Goal: Task Accomplishment & Management: Complete application form

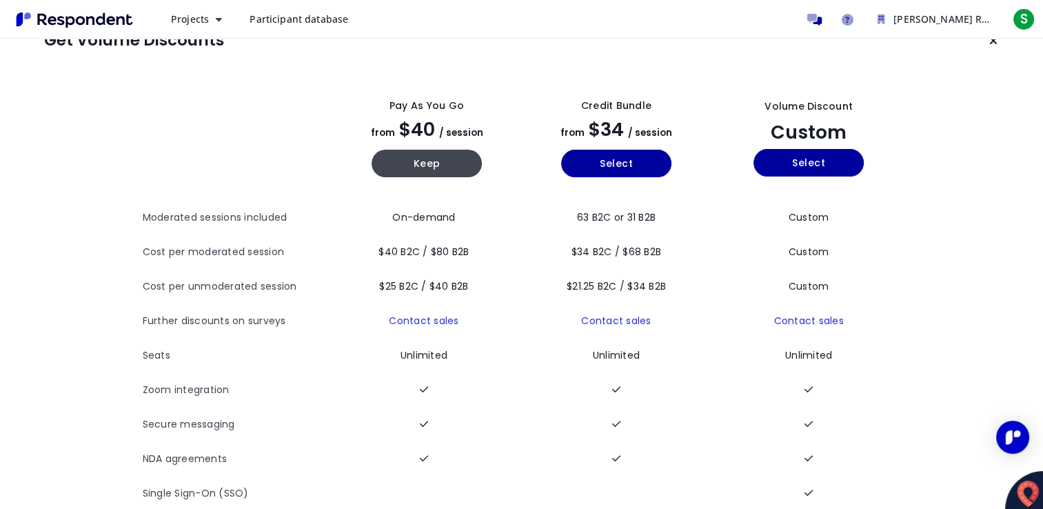
scroll to position [12, 0]
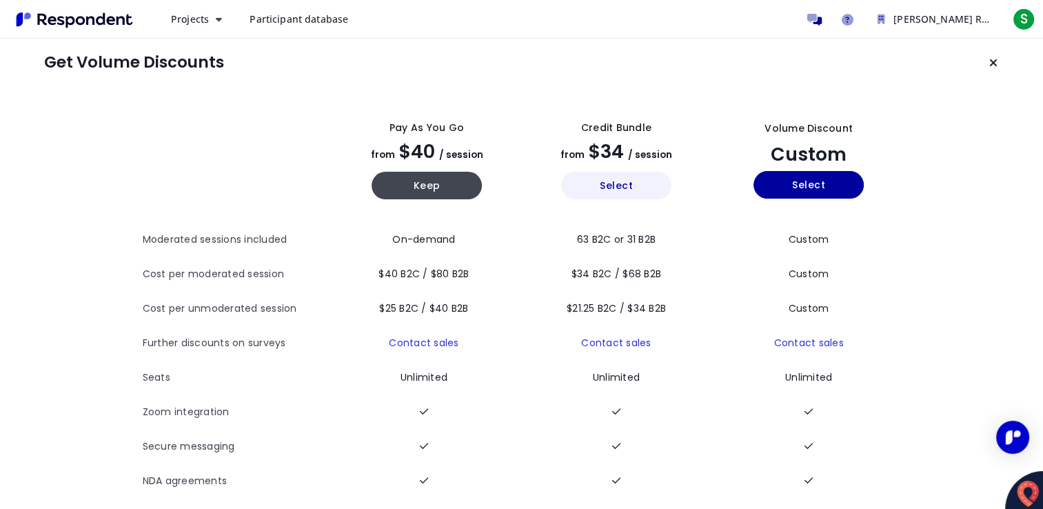
click at [615, 189] on button "Select" at bounding box center [616, 186] width 110 height 28
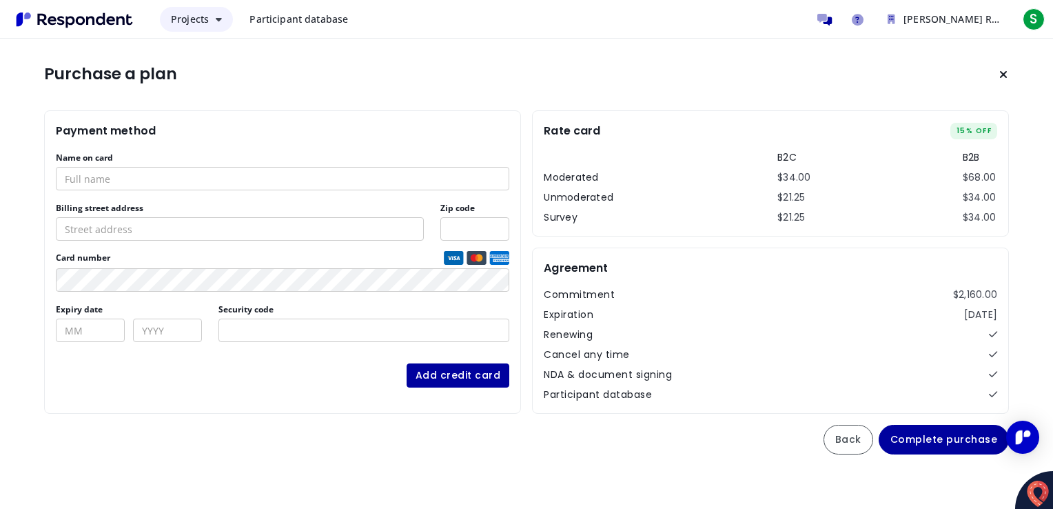
click at [212, 19] on button "Projects" at bounding box center [196, 19] width 73 height 25
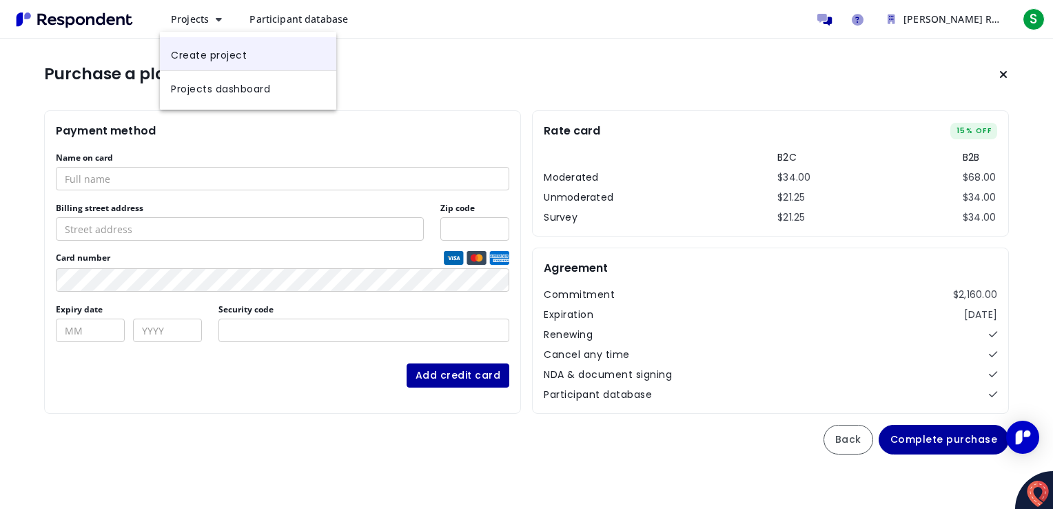
click at [218, 59] on link "Create project" at bounding box center [248, 53] width 176 height 33
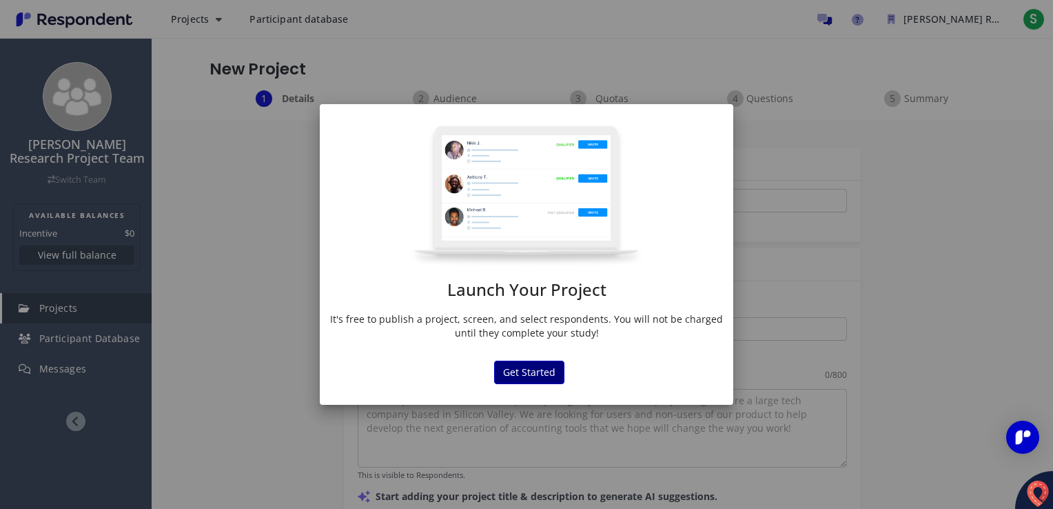
click at [542, 365] on button "Get Started" at bounding box center [529, 371] width 70 height 23
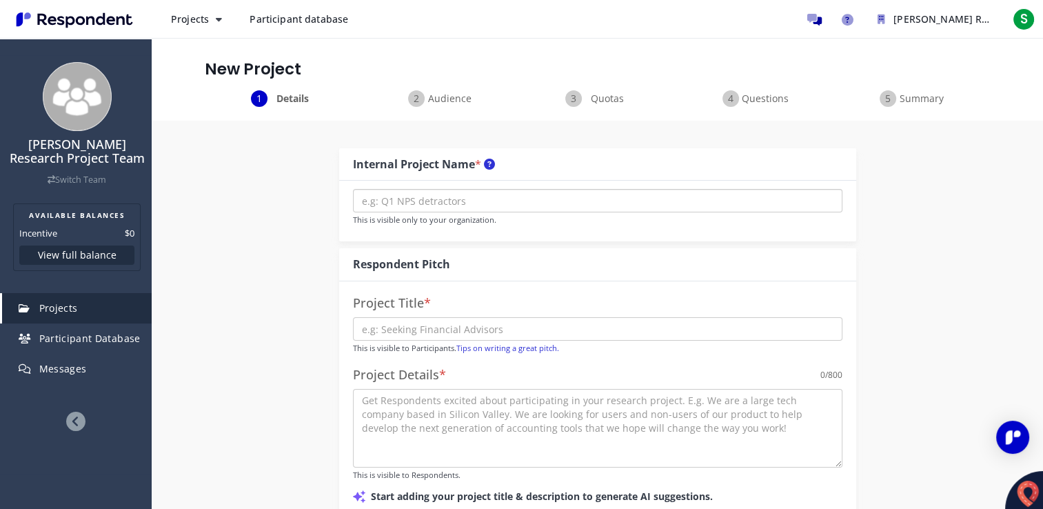
click at [486, 205] on input "text" at bounding box center [597, 200] width 489 height 23
paste input "Graduate Researcher – [GEOGRAPHIC_DATA], [GEOGRAPHIC_DATA]"
type input "Graduate Researcher – [GEOGRAPHIC_DATA], [GEOGRAPHIC_DATA]"
click at [380, 329] on input "text" at bounding box center [597, 328] width 489 height 23
paste input "“[PERSON_NAME], MSN, RN, Ph.D. Candidate at [GEOGRAPHIC_DATA] researching self-…"
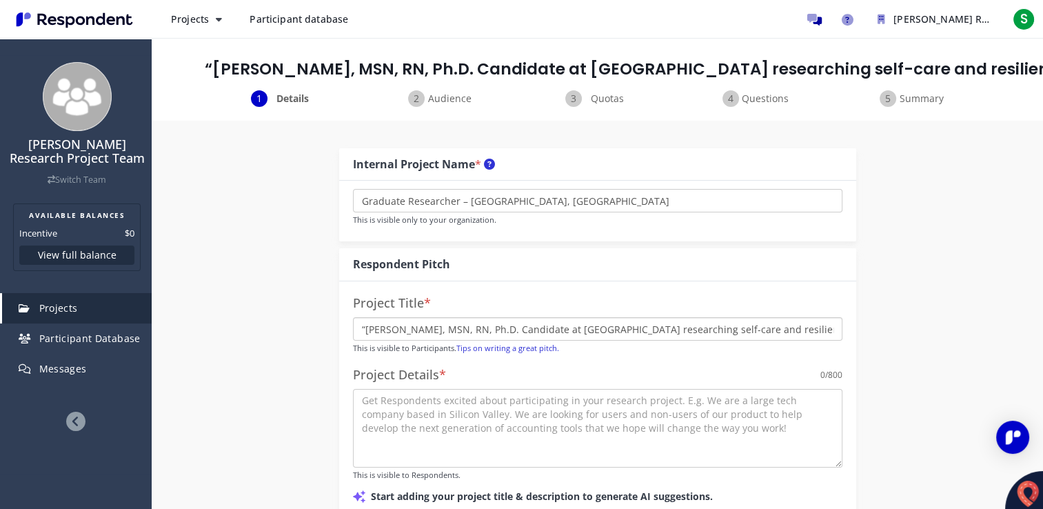
type input "“[PERSON_NAME], MSN, RN, Ph.D. Candidate at [GEOGRAPHIC_DATA] researching self-…"
click at [414, 405] on textarea at bounding box center [597, 428] width 489 height 79
paste textarea "This doctoral research study seeks to understand the educative strategies under…"
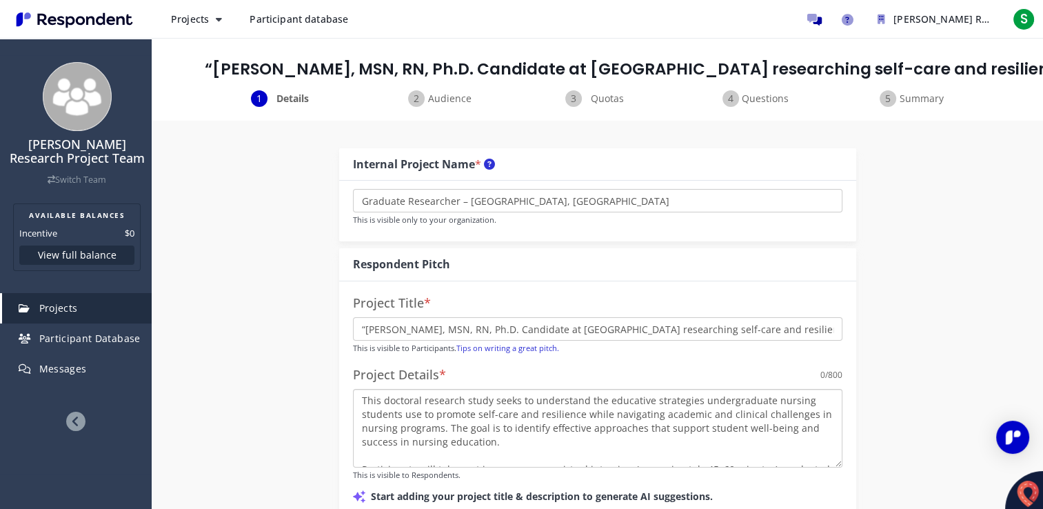
scroll to position [216, 0]
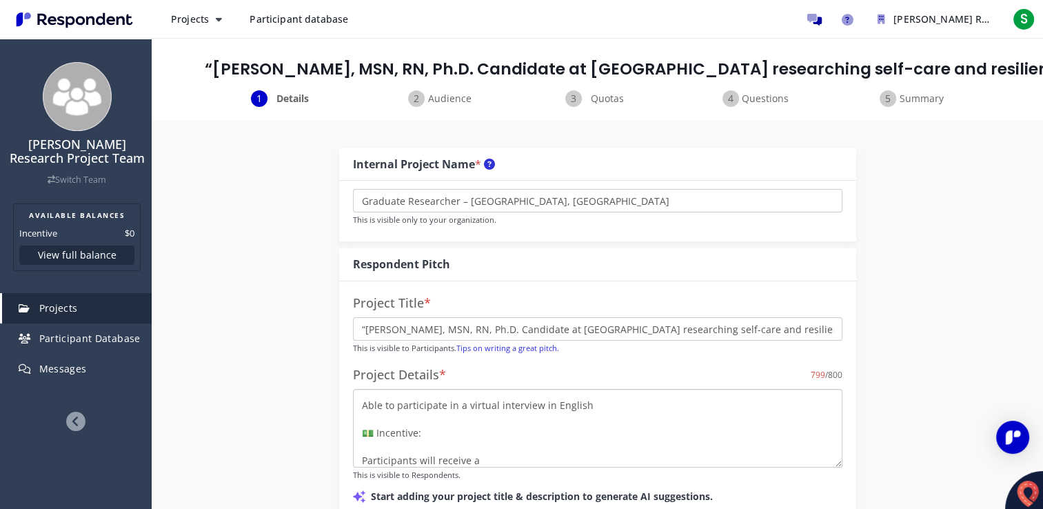
click at [482, 459] on textarea "This doctoral research study seeks to understand the educative strategies under…" at bounding box center [597, 428] width 489 height 79
click at [504, 442] on textarea "This doctoral research study seeks to understand the educative strategies under…" at bounding box center [597, 428] width 489 height 79
click at [360, 418] on textarea "This doctoral research study seeks to understand the educative strategies under…" at bounding box center [597, 428] width 489 height 79
click at [495, 458] on textarea "This doctoral research study seeks to understand the educative strategies under…" at bounding box center [597, 428] width 489 height 79
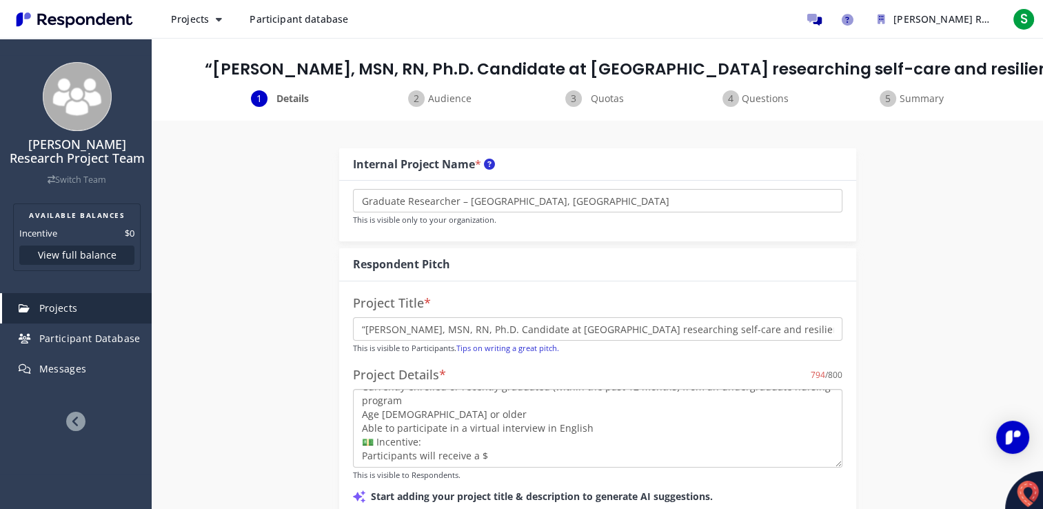
scroll to position [124, 0]
click at [491, 455] on textarea "This doctoral research study seeks to understand the educative strategies under…" at bounding box center [597, 428] width 489 height 79
type textarea "This doctoral research study seeks to understand the educative strategies under…"
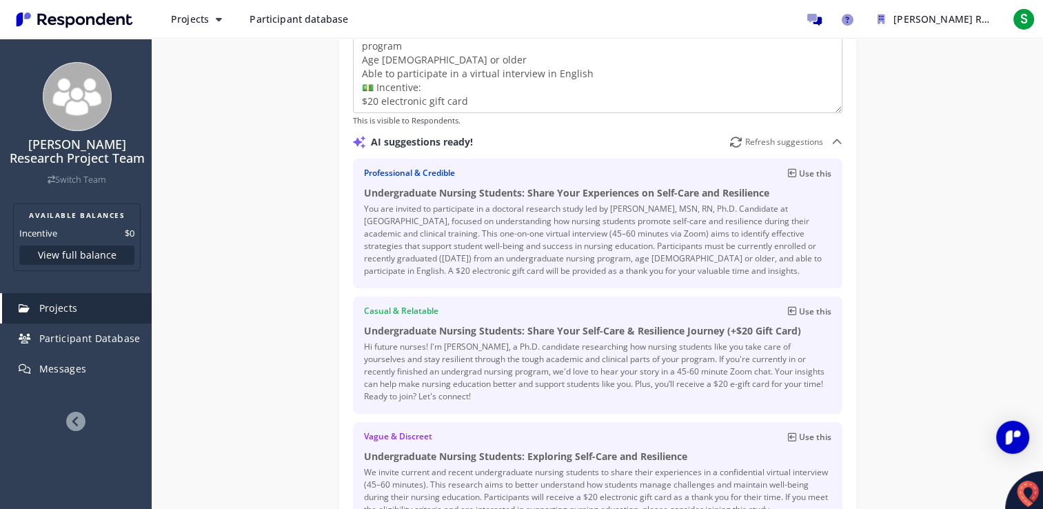
scroll to position [413, 0]
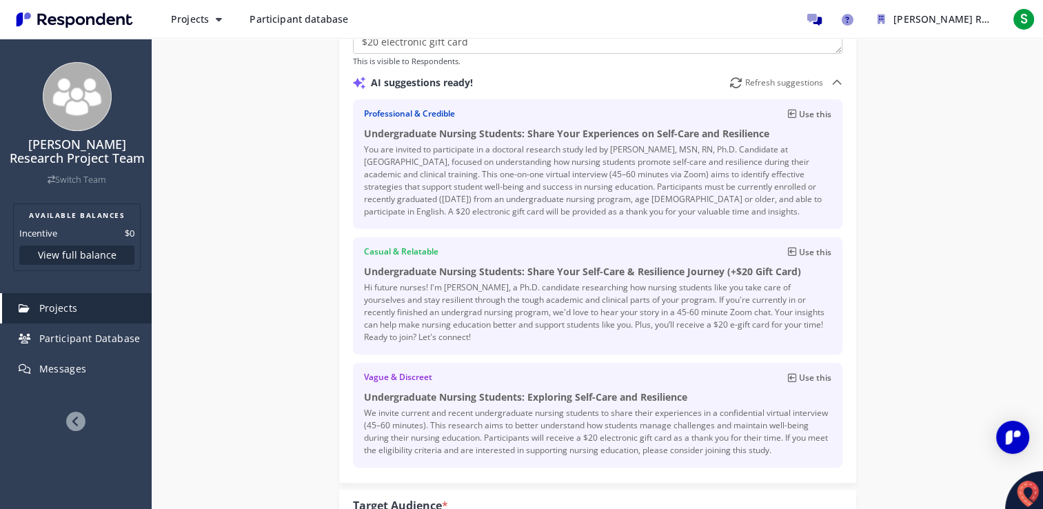
click at [802, 114] on p "Use this" at bounding box center [815, 113] width 32 height 13
type input "Undergraduate Nursing Students: Share Your Experiences on Self-Care and Resilie…"
type textarea "You are invited to participate in a doctoral research study led by [PERSON_NAME…"
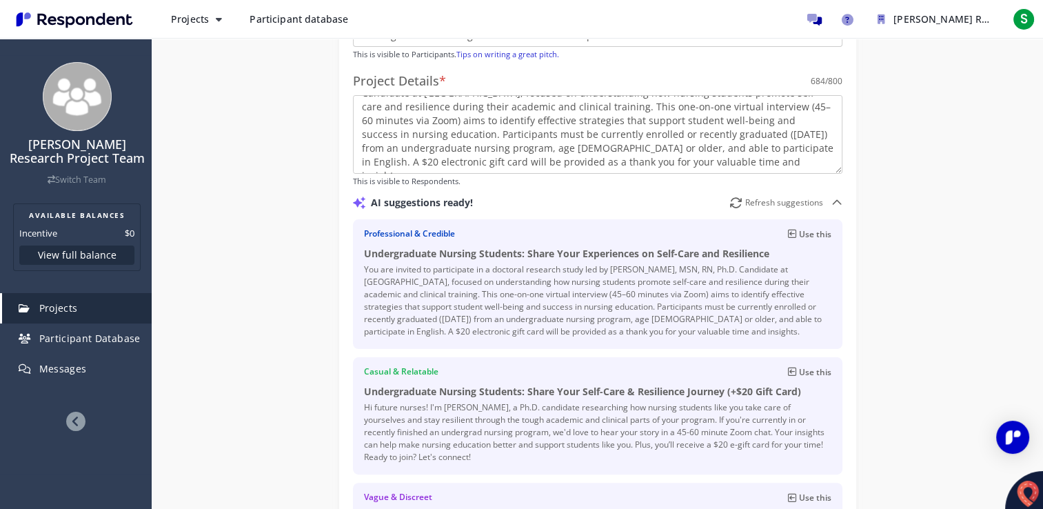
scroll to position [74, 0]
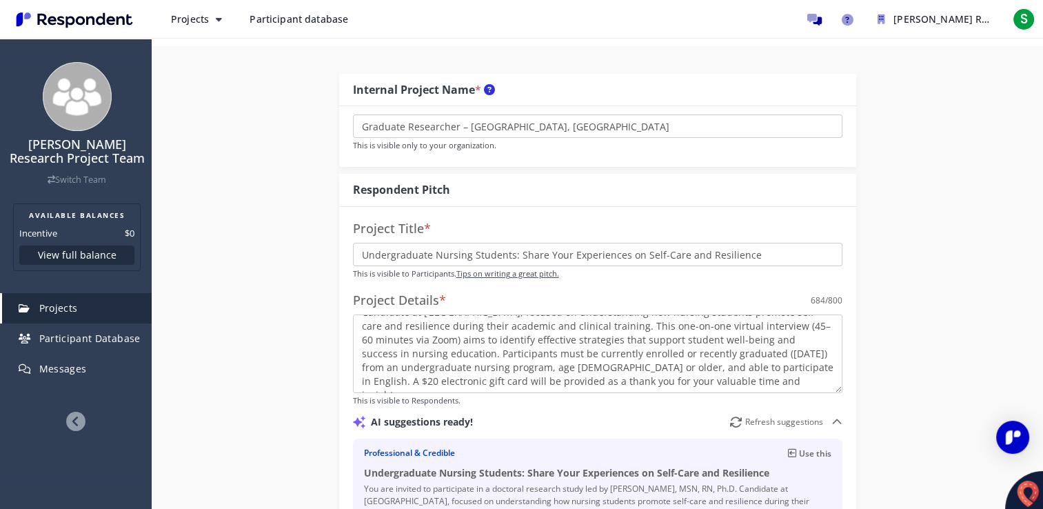
click at [474, 274] on link "Tips on writing a great pitch." at bounding box center [507, 273] width 103 height 10
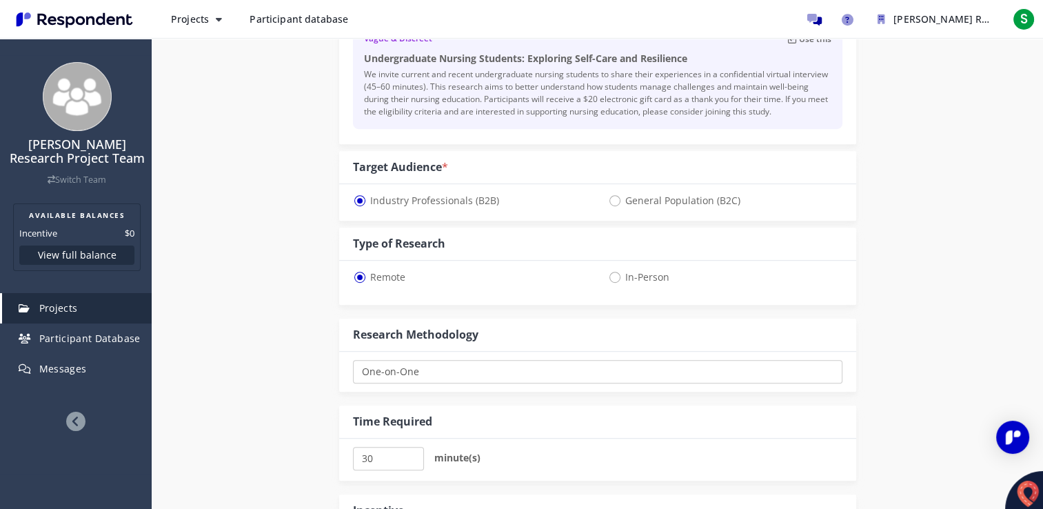
scroll to position [764, 0]
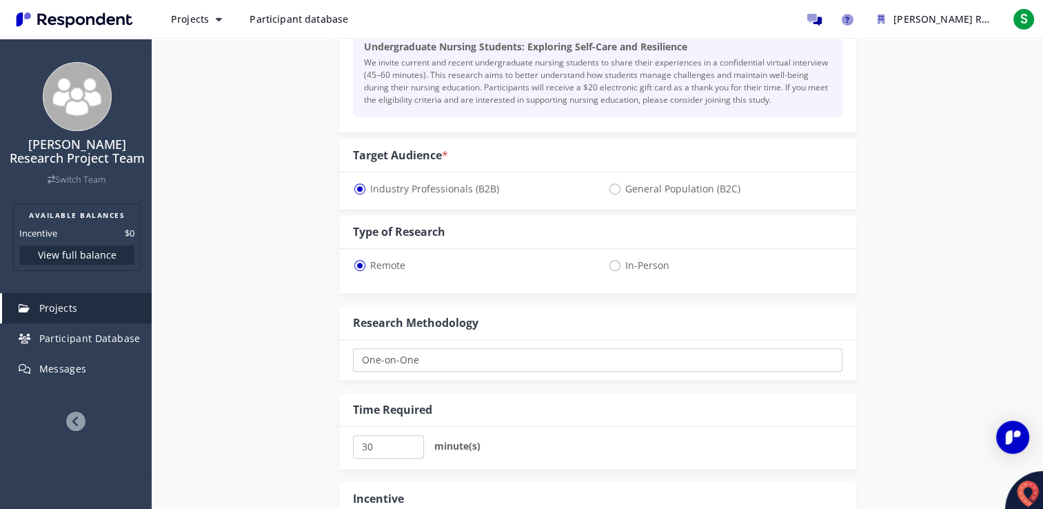
click at [613, 190] on span "General Population (B2C)" at bounding box center [674, 189] width 132 height 17
click at [613, 190] on input "General Population (B2C)" at bounding box center [612, 187] width 9 height 9
radio input "true"
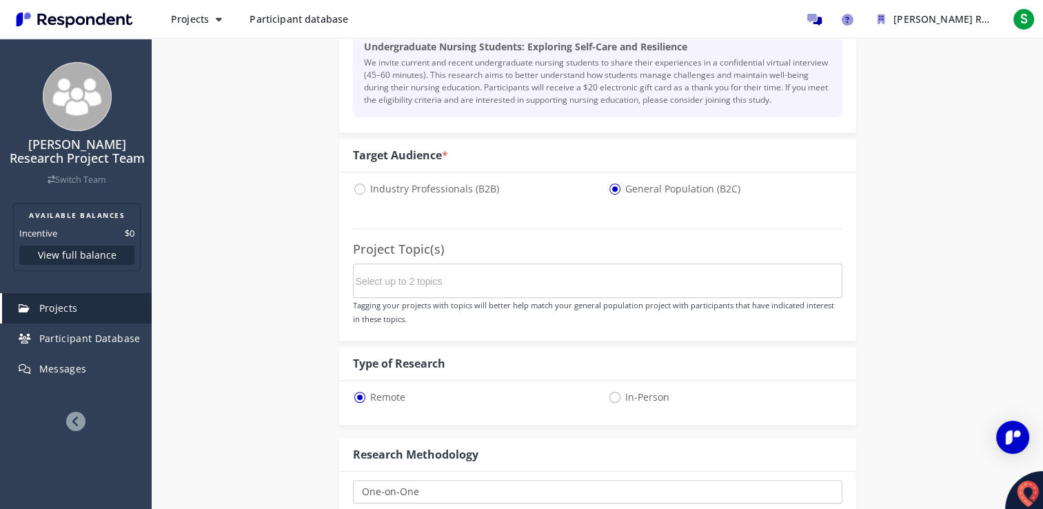
select select "number:125"
click at [362, 186] on span "Industry Professionals (B2B)" at bounding box center [426, 189] width 146 height 17
click at [362, 186] on input "Industry Professionals (B2B)" at bounding box center [357, 187] width 9 height 9
radio input "true"
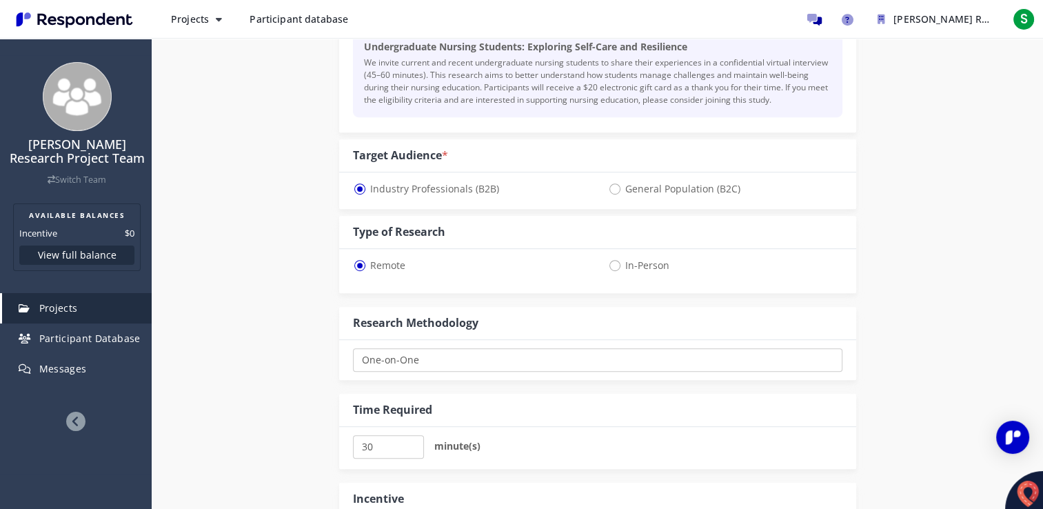
select select "number:125"
click at [276, 287] on div "Internal Project Name * Graduate Researcher – School of Nursing, [GEOGRAPHIC_DA…" at bounding box center [597, 65] width 806 height 1416
drag, startPoint x: 775, startPoint y: 192, endPoint x: 331, endPoint y: 179, distance: 443.9
click at [331, 179] on div "Internal Project Name * Graduate Researcher – School of Nursing, [GEOGRAPHIC_DA…" at bounding box center [597, 65] width 537 height 1416
drag, startPoint x: 331, startPoint y: 179, endPoint x: 270, endPoint y: 170, distance: 61.4
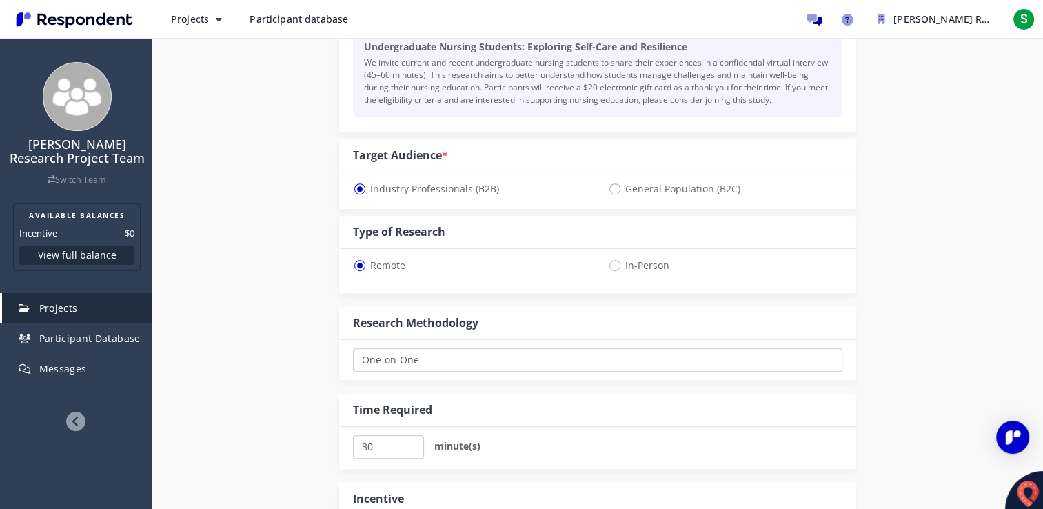
click at [270, 170] on div "Internal Project Name * Graduate Researcher – School of Nursing, [GEOGRAPHIC_DA…" at bounding box center [597, 65] width 806 height 1416
drag, startPoint x: 352, startPoint y: 150, endPoint x: 778, endPoint y: 186, distance: 427.4
click at [778, 186] on div "Target Audience * Industry Professionals (B2B) General Population (B2C)" at bounding box center [597, 174] width 517 height 70
drag, startPoint x: 778, startPoint y: 186, endPoint x: 915, endPoint y: 200, distance: 137.8
click at [915, 200] on div "Internal Project Name * Graduate Researcher – School of Nursing, [GEOGRAPHIC_DA…" at bounding box center [597, 65] width 806 height 1416
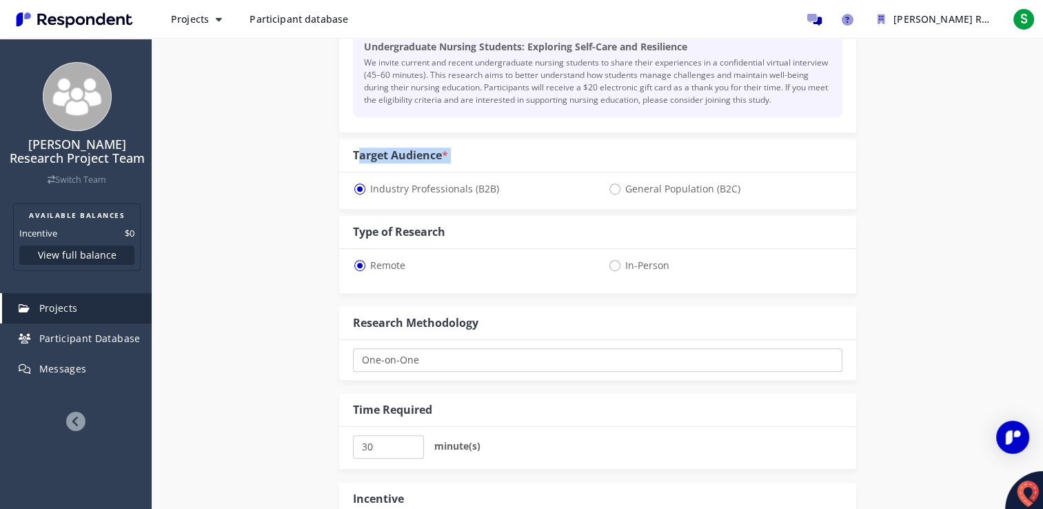
click at [615, 187] on span "General Population (B2C)" at bounding box center [674, 189] width 132 height 17
click at [615, 187] on input "General Population (B2C)" at bounding box center [612, 187] width 9 height 9
radio input "true"
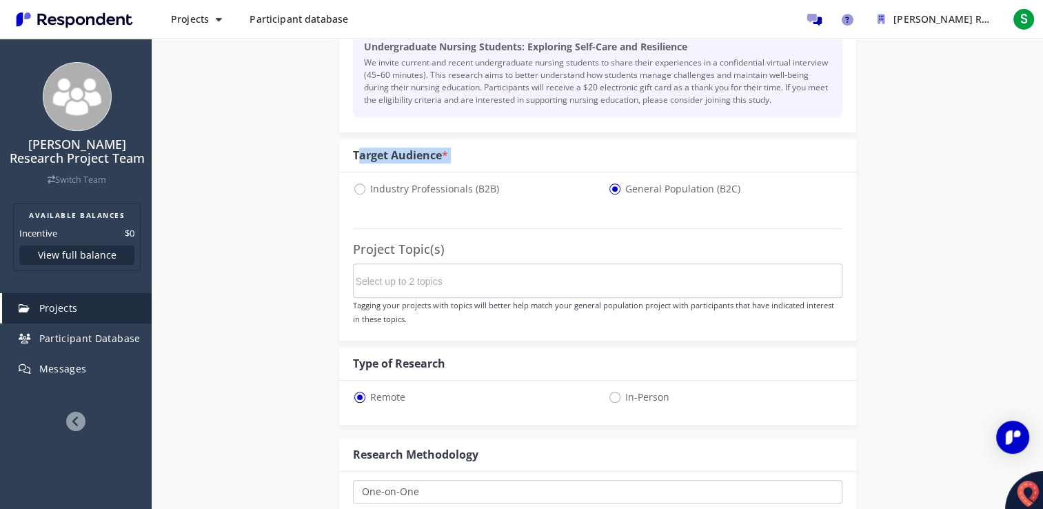
select select "number:125"
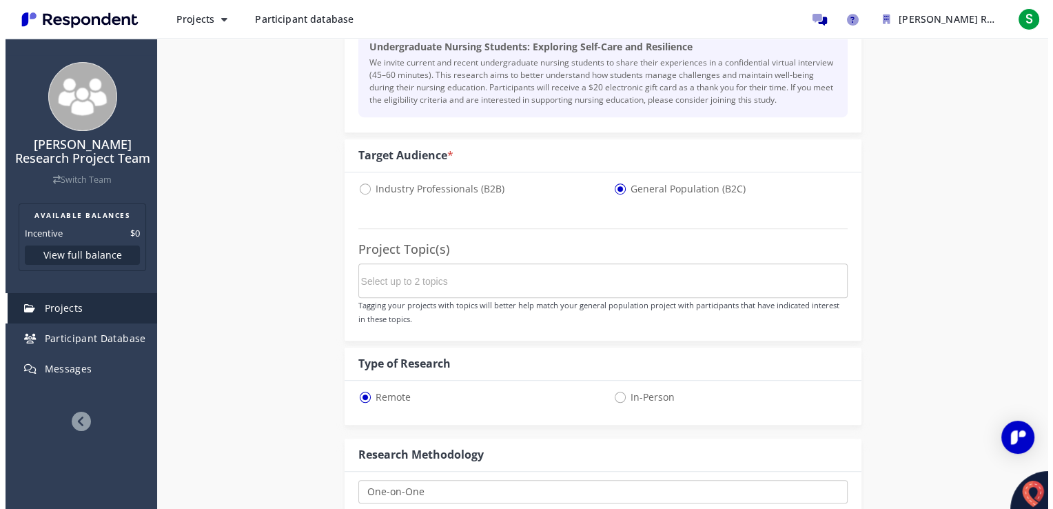
scroll to position [0, 0]
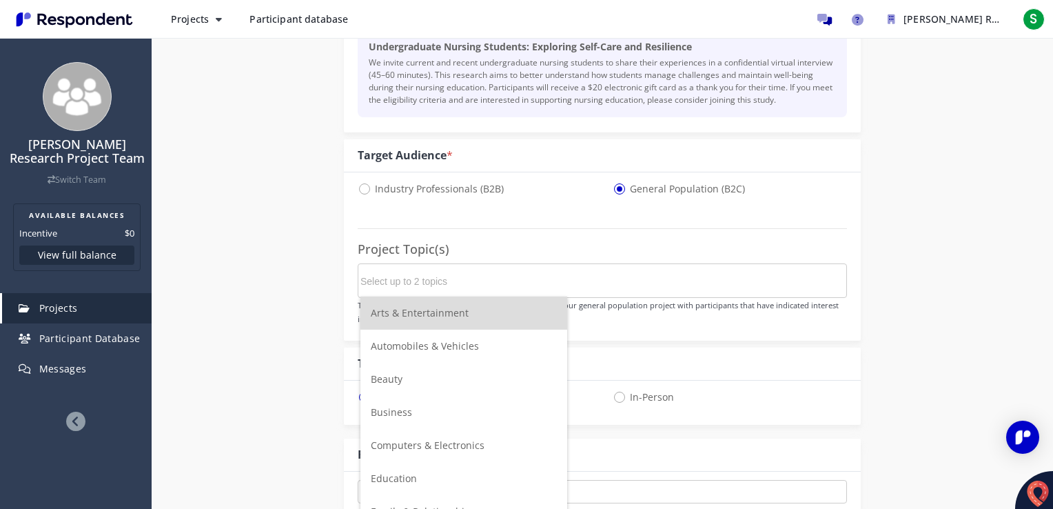
click at [432, 270] on input "Select up to 2 topics" at bounding box center [463, 280] width 207 height 23
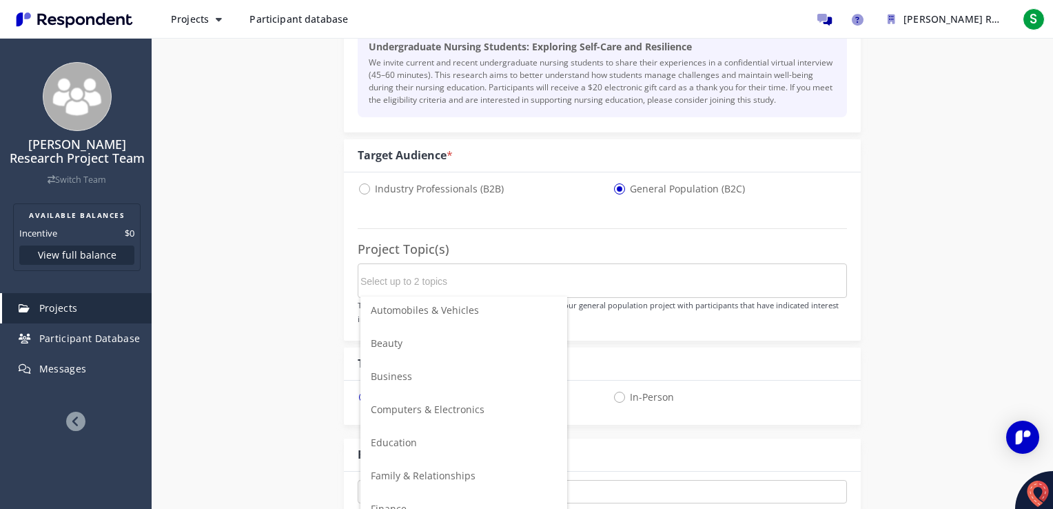
scroll to position [45, 0]
click at [394, 433] on span "Education" at bounding box center [394, 433] width 46 height 13
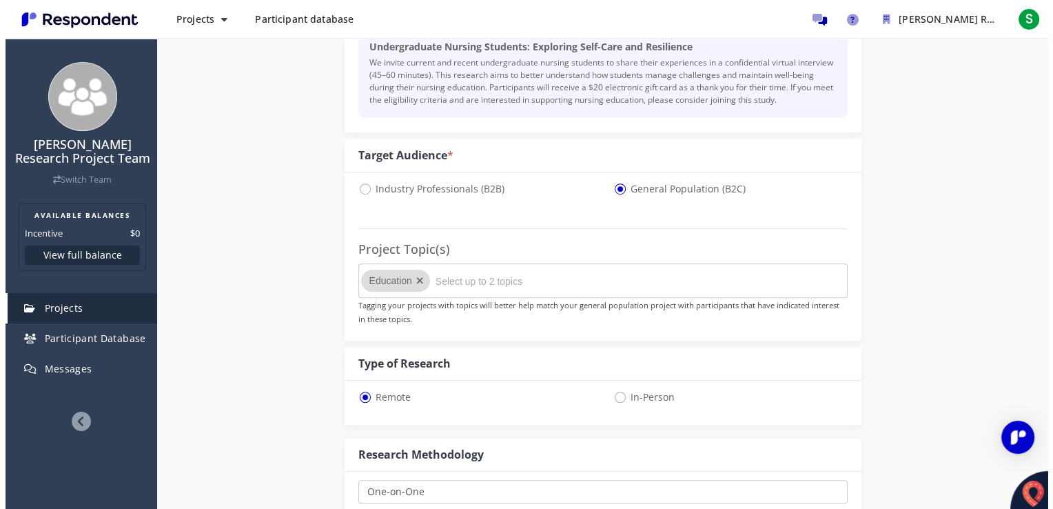
scroll to position [0, 0]
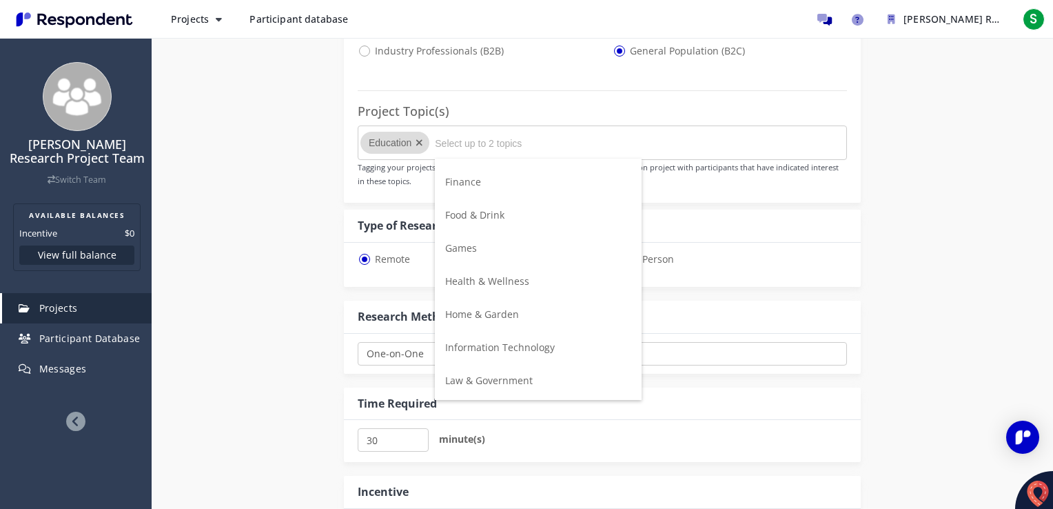
scroll to position [229, 0]
click at [513, 278] on span "Health & Wellness" at bounding box center [487, 276] width 84 height 13
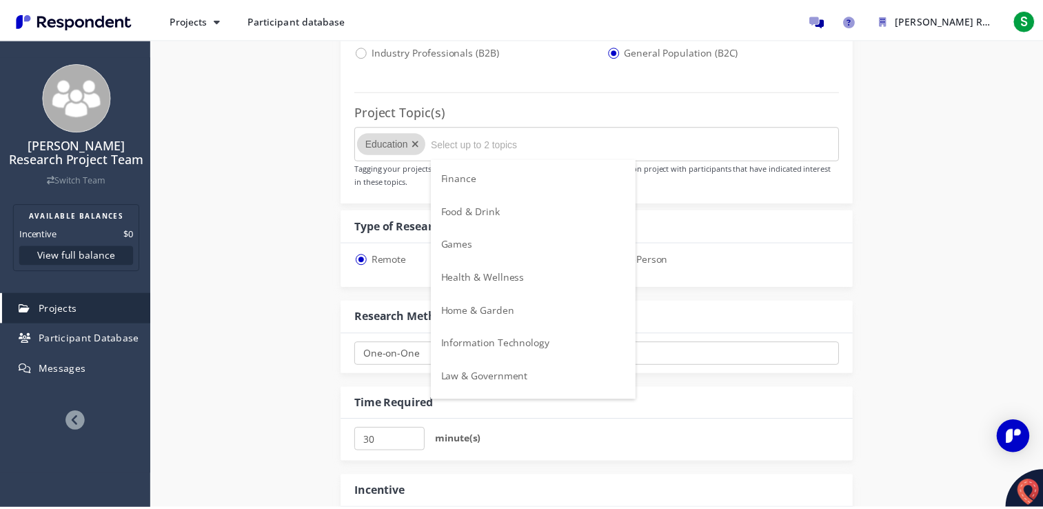
scroll to position [901, 0]
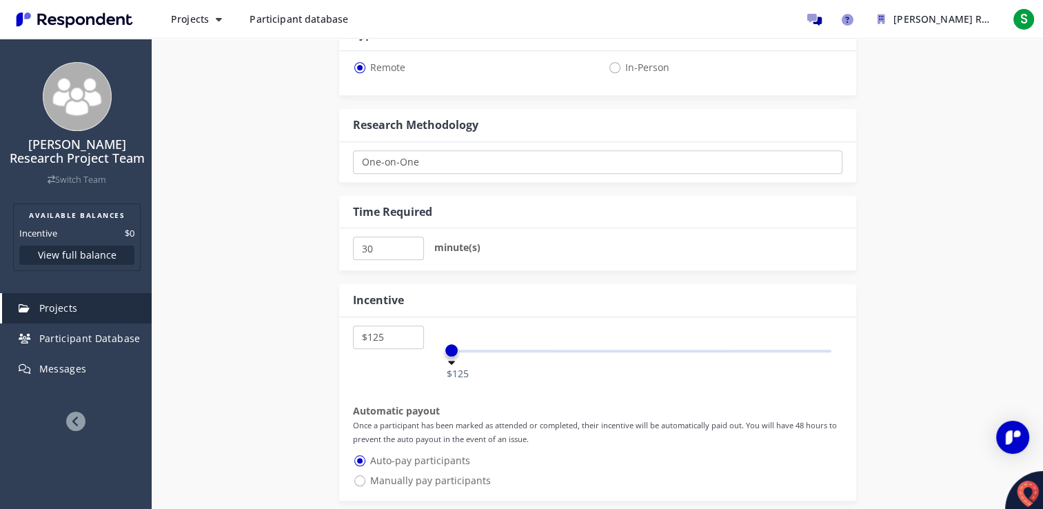
scroll to position [1094, 0]
drag, startPoint x: 390, startPoint y: 244, endPoint x: 296, endPoint y: 257, distance: 95.3
type input "6"
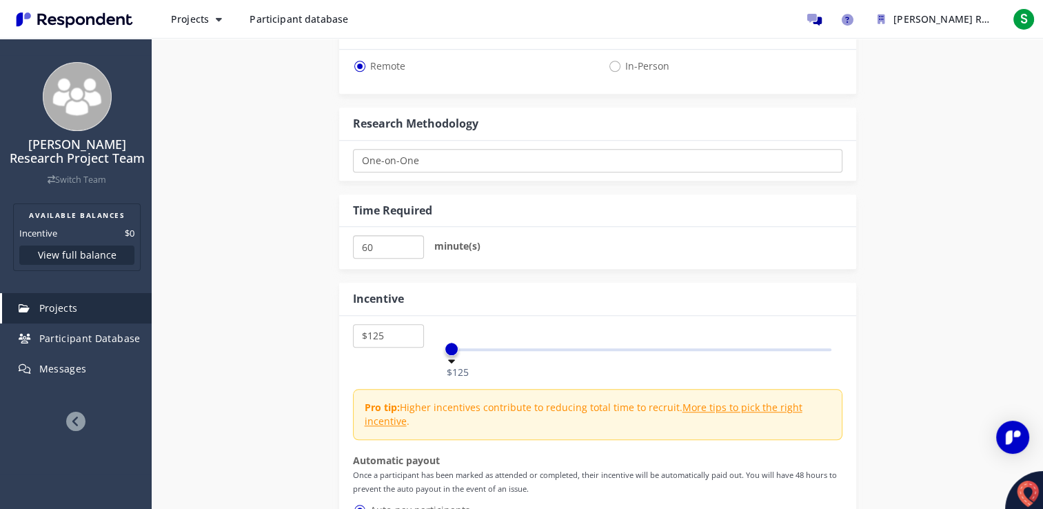
type input "60"
click at [399, 338] on select "$5 $10 $15 $20 $25 $30 $35 $40 $45 $50 $55 $60 $65 $70 $75 $80 $85 $90 $95 $100…" at bounding box center [388, 335] width 71 height 23
select select "number:20"
click at [353, 324] on select "$5 $10 $15 $20 $25 $30 $35 $40 $45 $50 $55 $60 $65 $70 $75 $80 $85 $90 $95 $100…" at bounding box center [388, 335] width 71 height 23
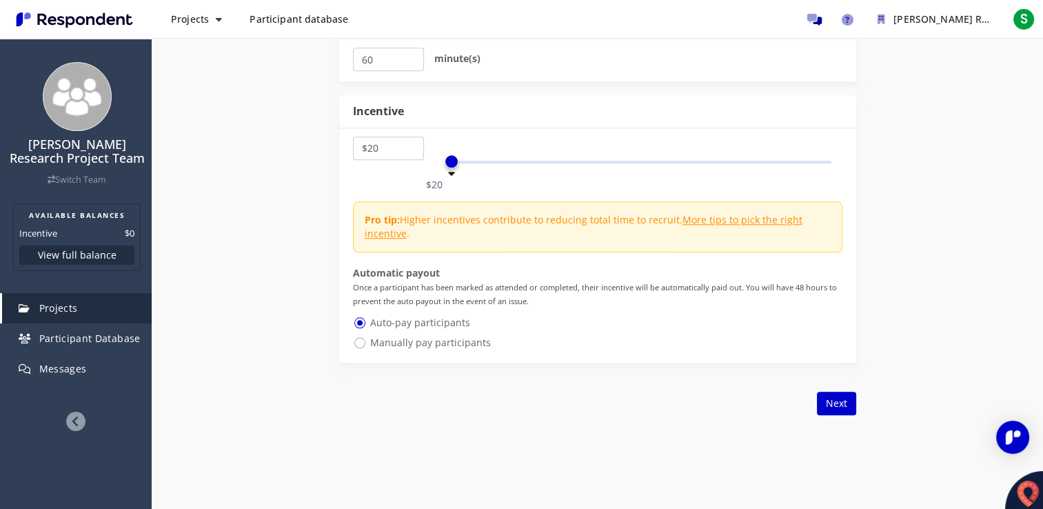
scroll to position [1287, 0]
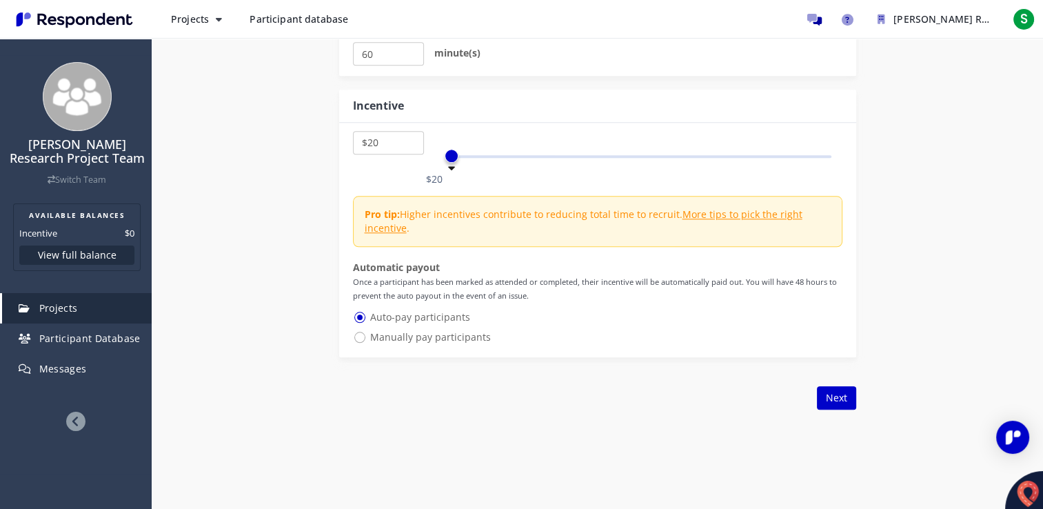
click at [360, 334] on span "Manually pay participants" at bounding box center [422, 337] width 138 height 17
click at [360, 334] on input "Manually pay participants" at bounding box center [357, 335] width 9 height 9
radio input "true"
click at [360, 317] on span "Auto-pay participants" at bounding box center [411, 317] width 117 height 17
click at [360, 317] on input "Auto-pay participants" at bounding box center [357, 315] width 9 height 9
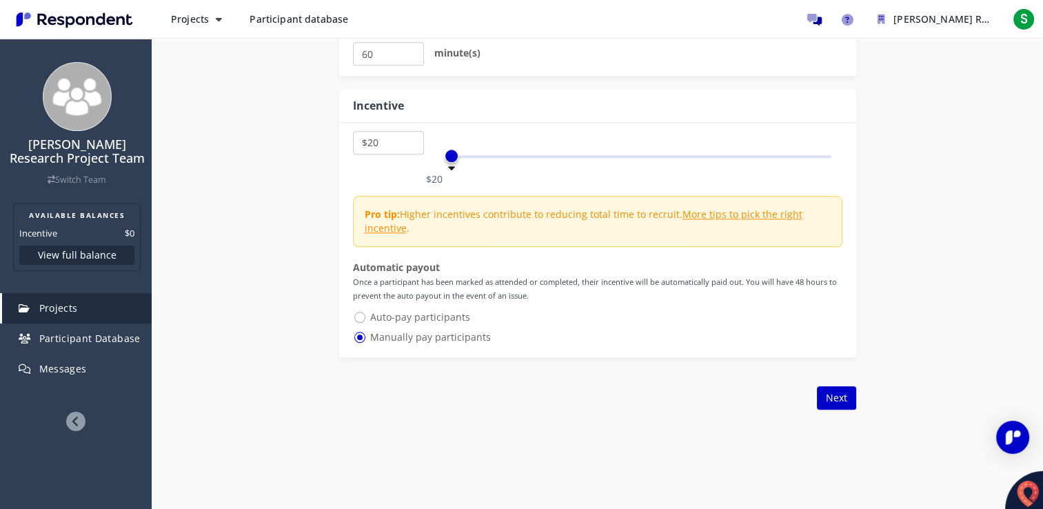
radio input "true"
click at [831, 396] on button "Next" at bounding box center [836, 397] width 39 height 23
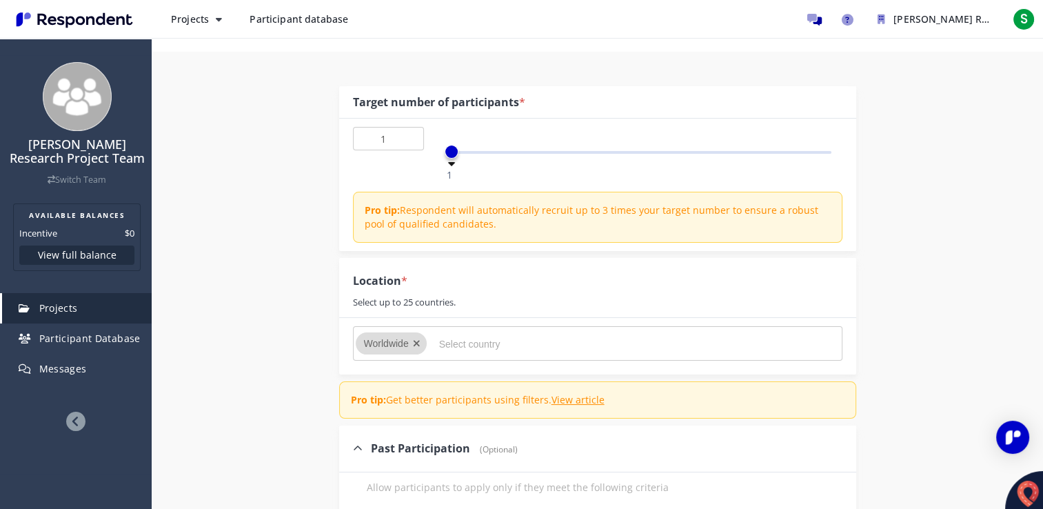
scroll to position [138, 0]
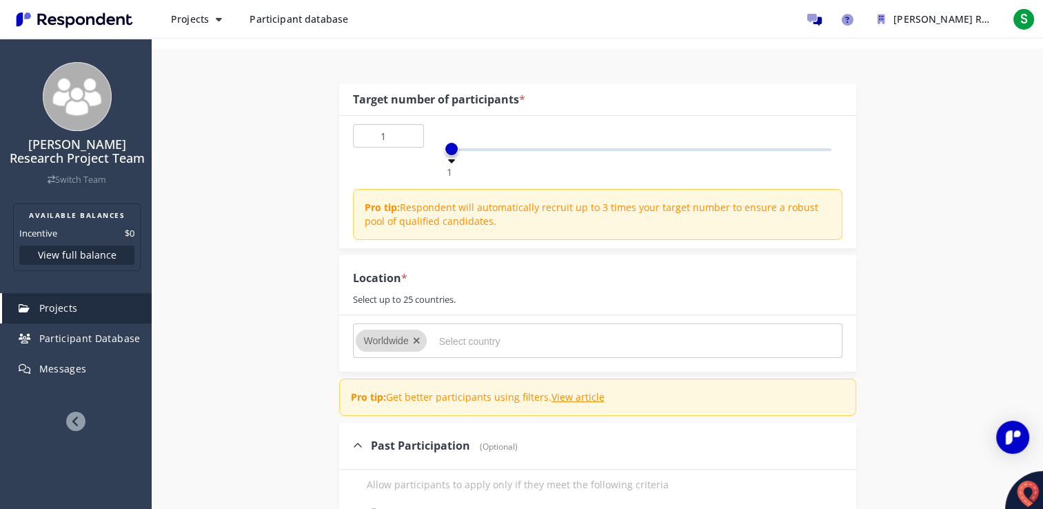
click at [265, 354] on div "Internal Project Name * Graduate Researcher – School of Nursing, [GEOGRAPHIC_DA…" at bounding box center [597, 484] width 806 height 870
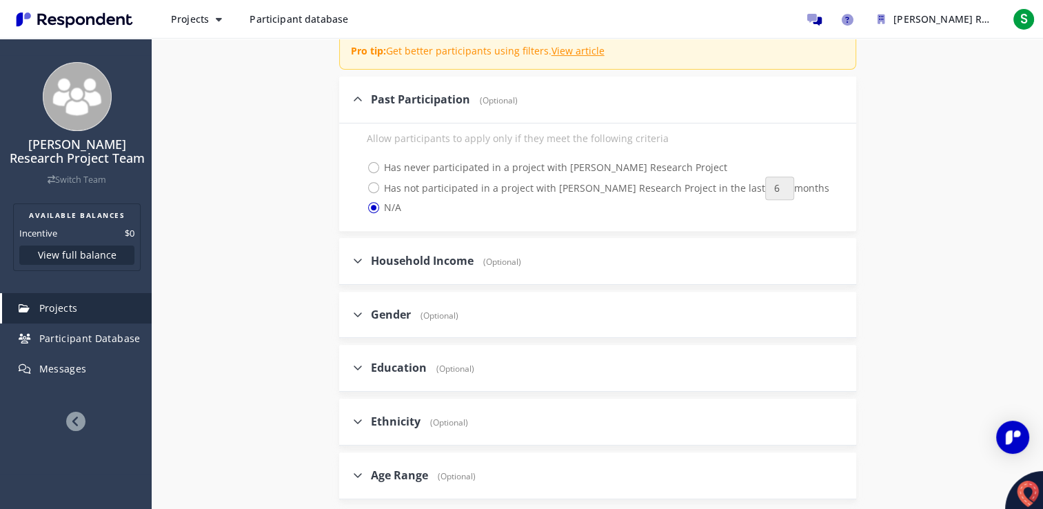
scroll to position [496, 0]
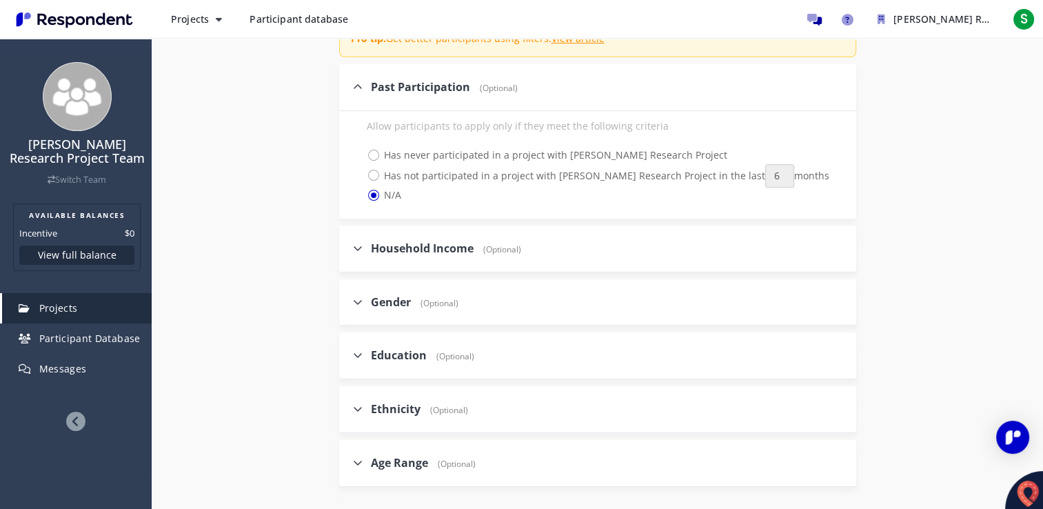
click at [354, 349] on icon at bounding box center [358, 354] width 10 height 11
click at [348, 350] on input "Education (Optional)" at bounding box center [343, 354] width 9 height 9
checkbox input "true"
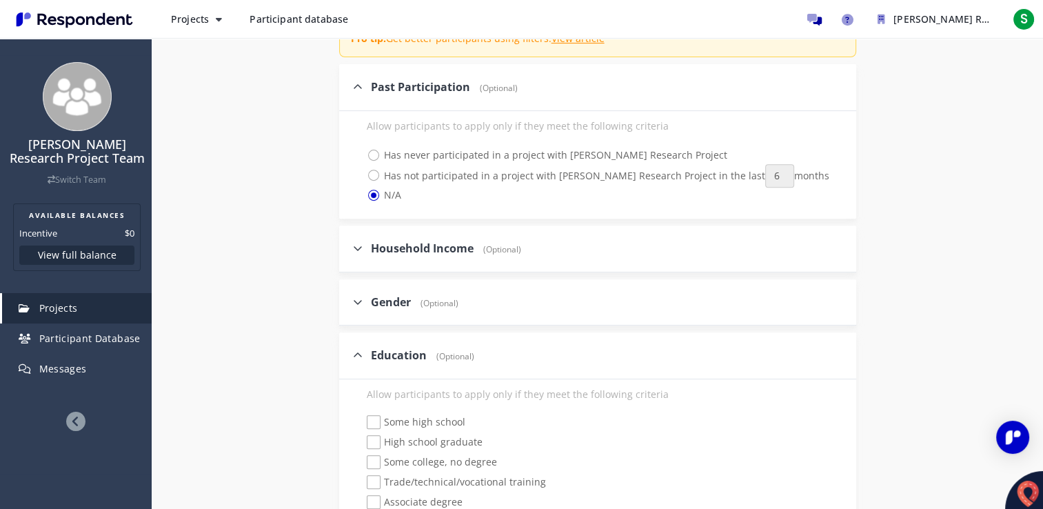
click at [280, 398] on div "Internal Project Name * Graduate Researcher – School of Nursing, [GEOGRAPHIC_DA…" at bounding box center [597, 240] width 806 height 1098
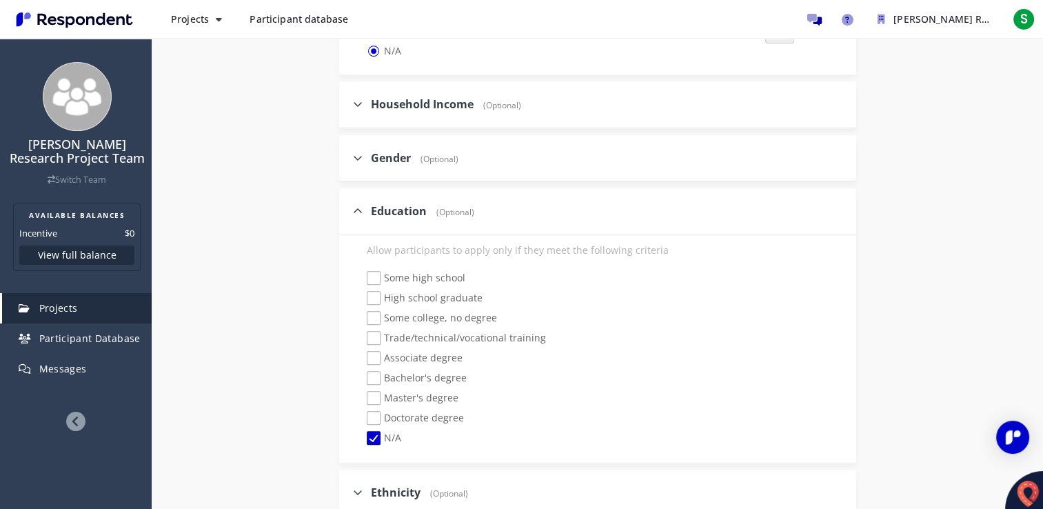
scroll to position [662, 0]
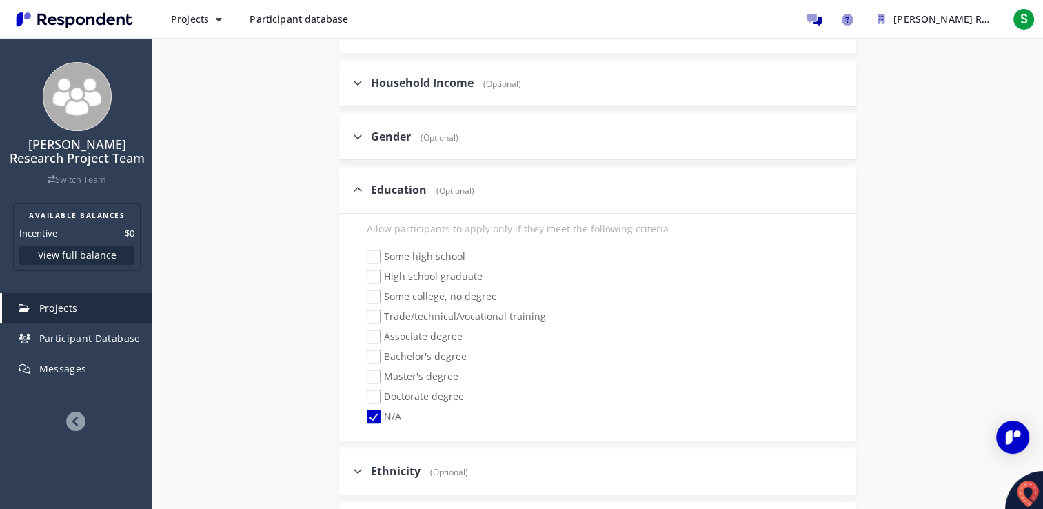
click at [373, 340] on span "Associate degree" at bounding box center [415, 337] width 96 height 17
click at [362, 340] on input "Associate degree" at bounding box center [357, 336] width 9 height 9
checkbox input "true"
checkbox input "false"
click at [372, 358] on span "Bachelor's degree" at bounding box center [417, 357] width 100 height 17
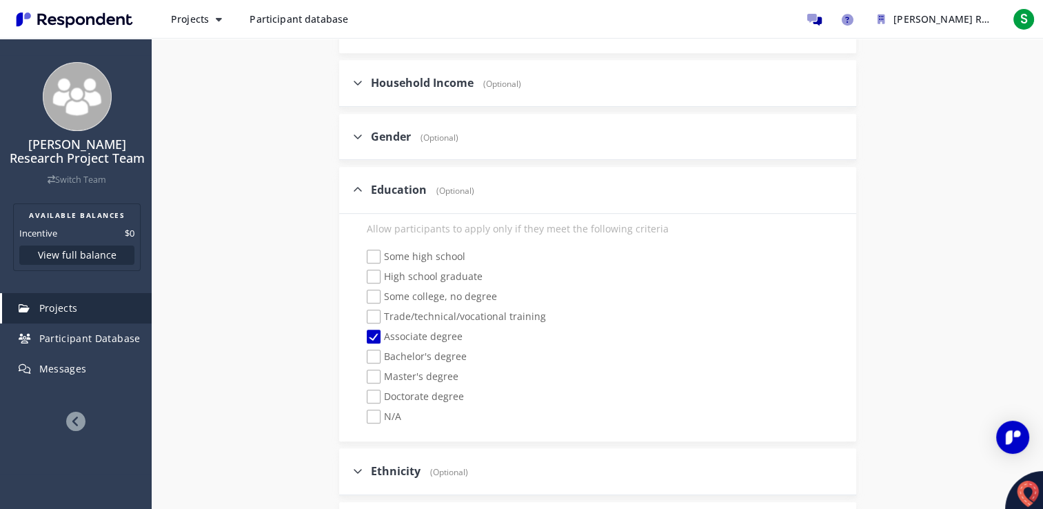
click at [362, 358] on input "Bachelor's degree" at bounding box center [357, 356] width 9 height 9
checkbox input "true"
click at [265, 363] on div "Internal Project Name * Graduate Researcher – School of Nursing, [GEOGRAPHIC_DA…" at bounding box center [597, 74] width 806 height 1098
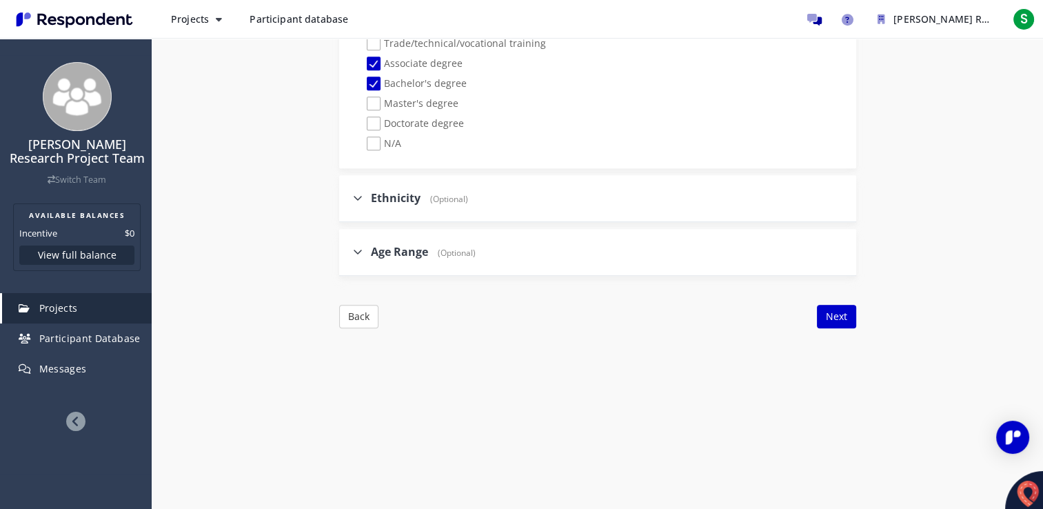
scroll to position [937, 0]
click at [356, 247] on icon at bounding box center [358, 248] width 10 height 11
click at [348, 247] on input "Age Range (Optional)" at bounding box center [343, 248] width 9 height 9
checkbox input "true"
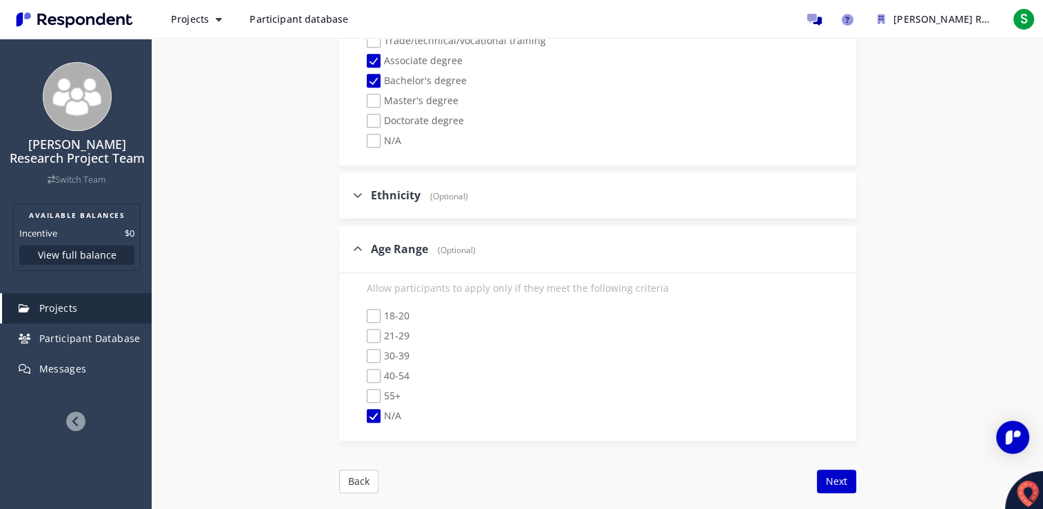
click at [846, 475] on button "Next" at bounding box center [836, 480] width 39 height 23
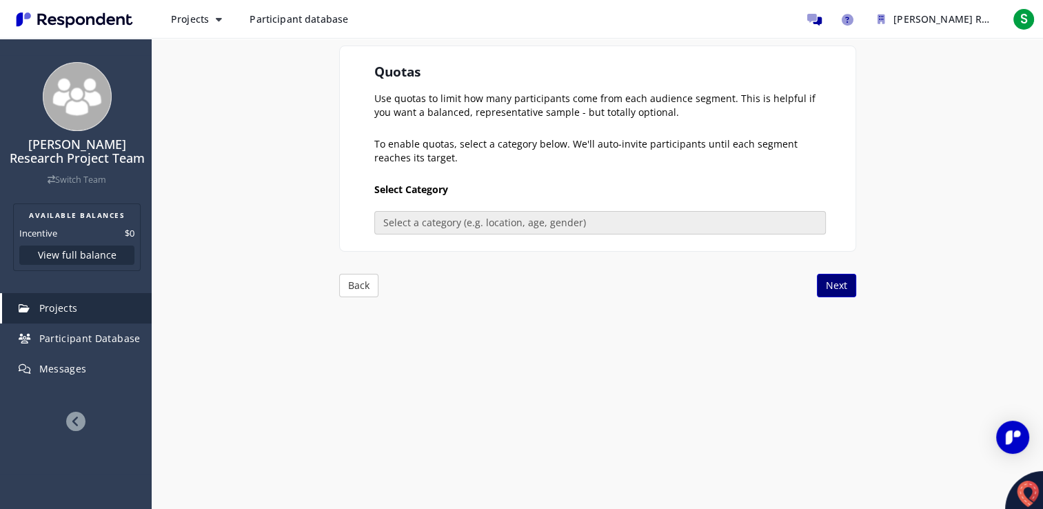
scroll to position [66, 0]
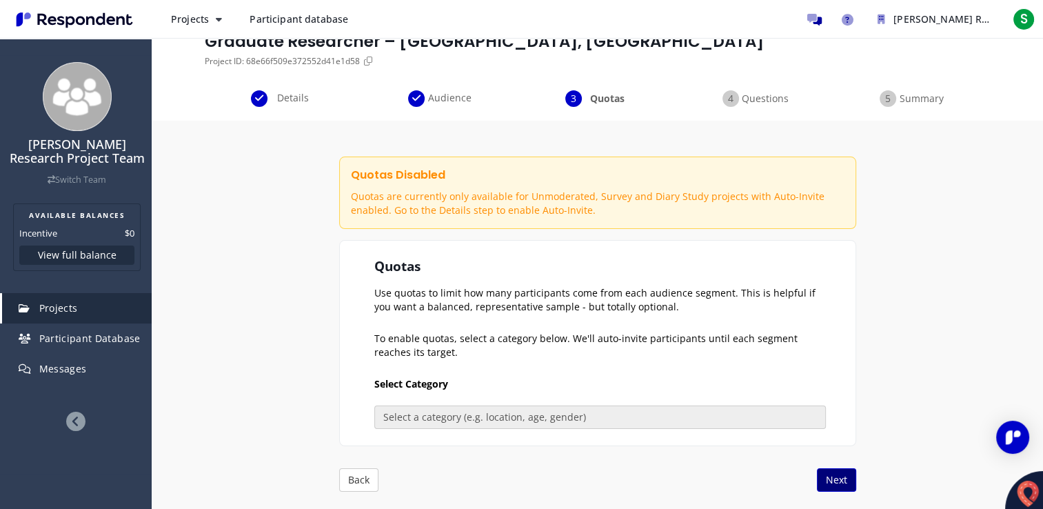
click at [826, 480] on button "Next" at bounding box center [836, 479] width 39 height 23
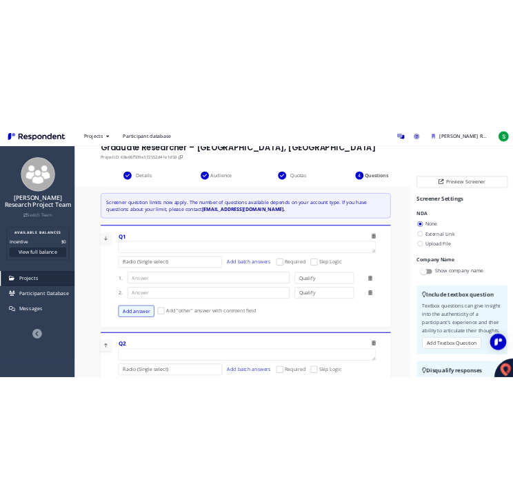
scroll to position [38, 0]
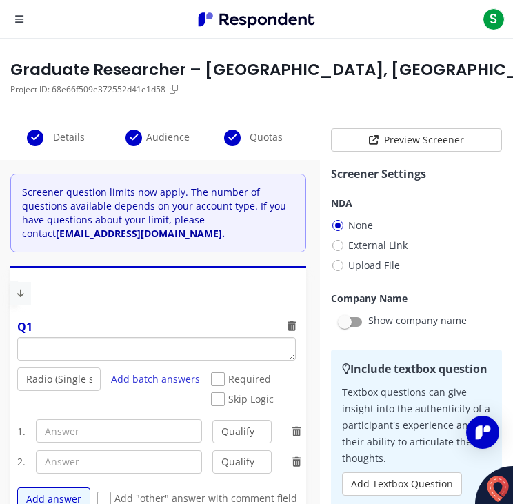
click at [68, 348] on textarea "Which of the following categories best describes your firm's total assets under…" at bounding box center [156, 349] width 277 height 22
paste textarea "• Are currently enrolled in an undergraduate nursing program"
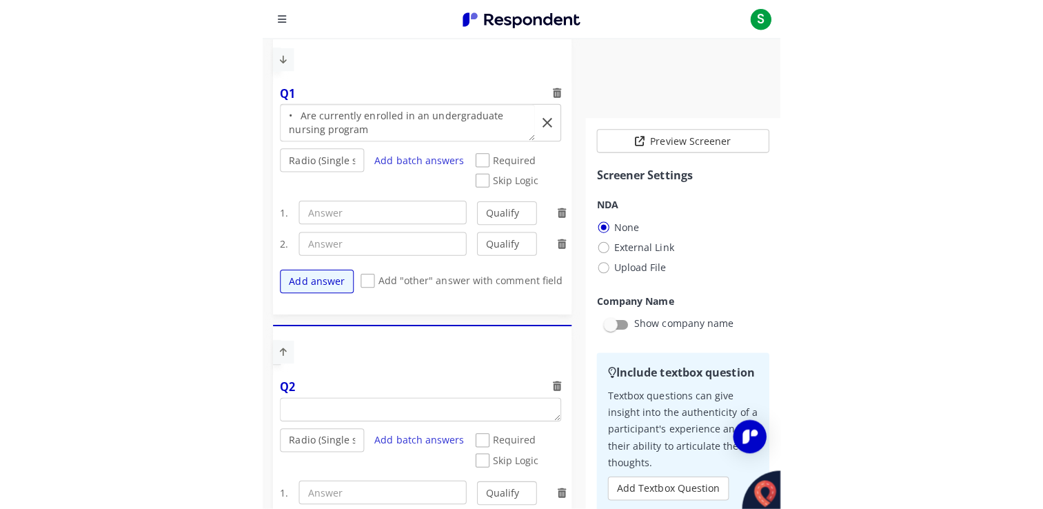
scroll to position [241, 0]
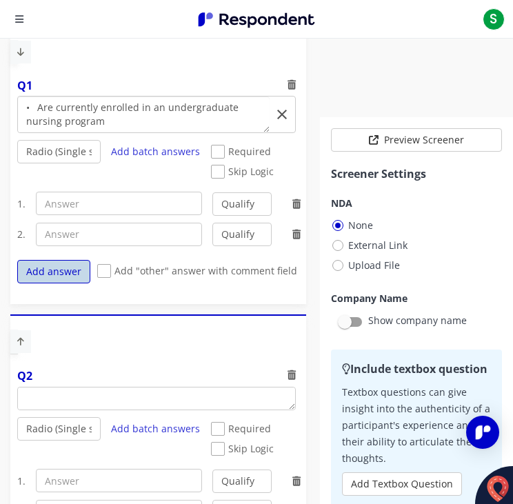
type textarea "• Are currently enrolled in an undergraduate nursing program"
click at [46, 401] on textarea "Which of the following categories best describes your firm's total assets under…" at bounding box center [156, 398] width 277 height 22
paste textarea "• Have completed at least two semesters"
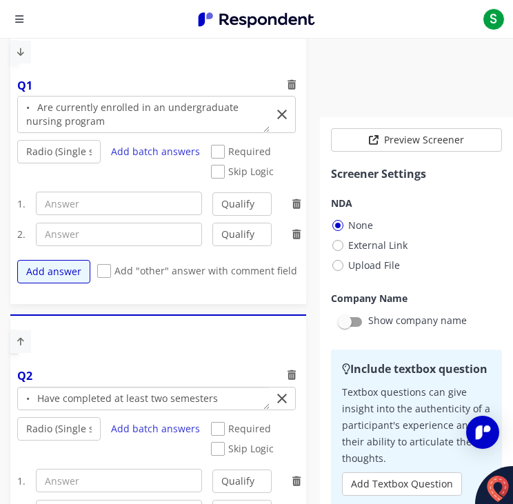
type textarea "• Have completed at least two semesters"
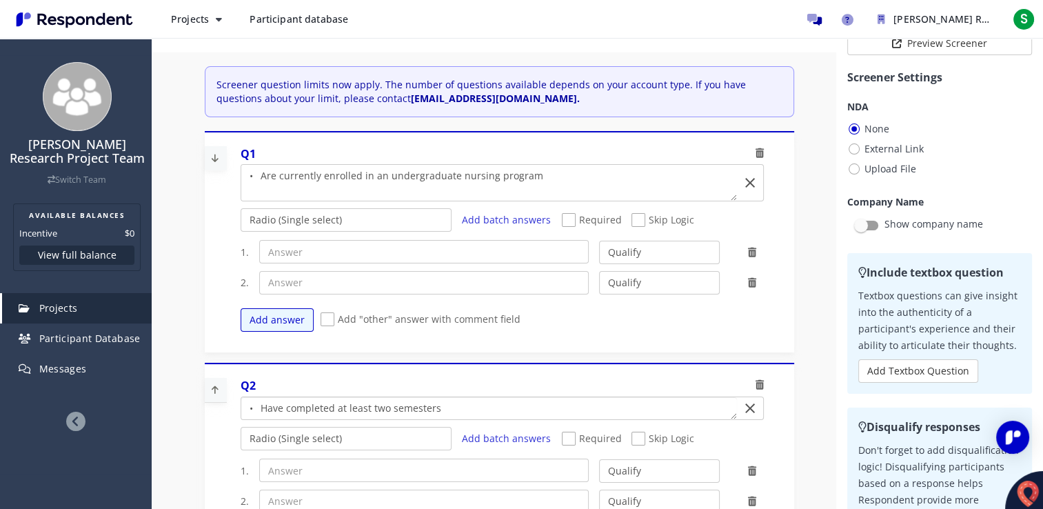
scroll to position [132, 0]
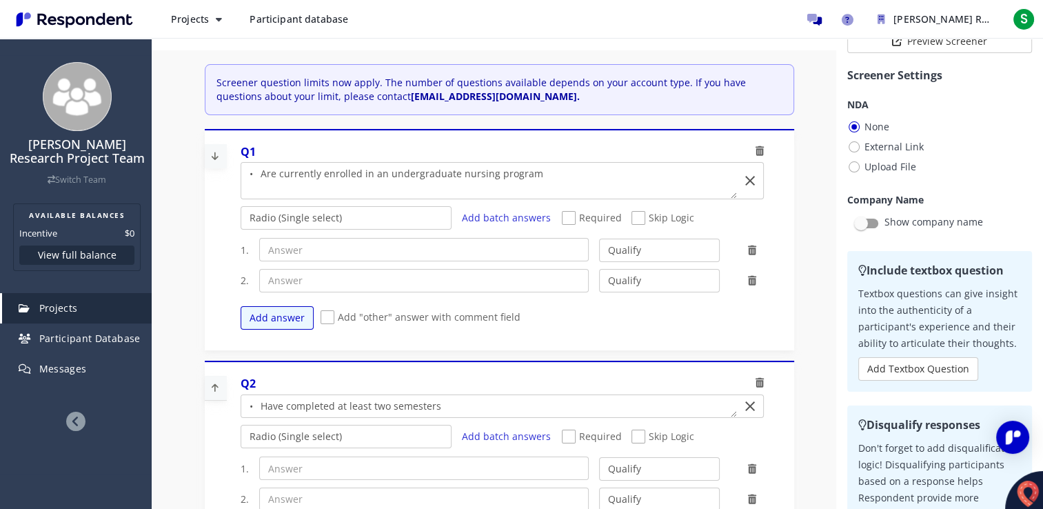
click at [564, 214] on span "Required" at bounding box center [592, 219] width 60 height 17
click at [564, 214] on input "Required" at bounding box center [566, 218] width 9 height 9
checkbox input "true"
click at [380, 214] on select "Radio (Single select) Checkbox (Multi select) Multi-line text box Single-line t…" at bounding box center [345, 217] width 211 height 23
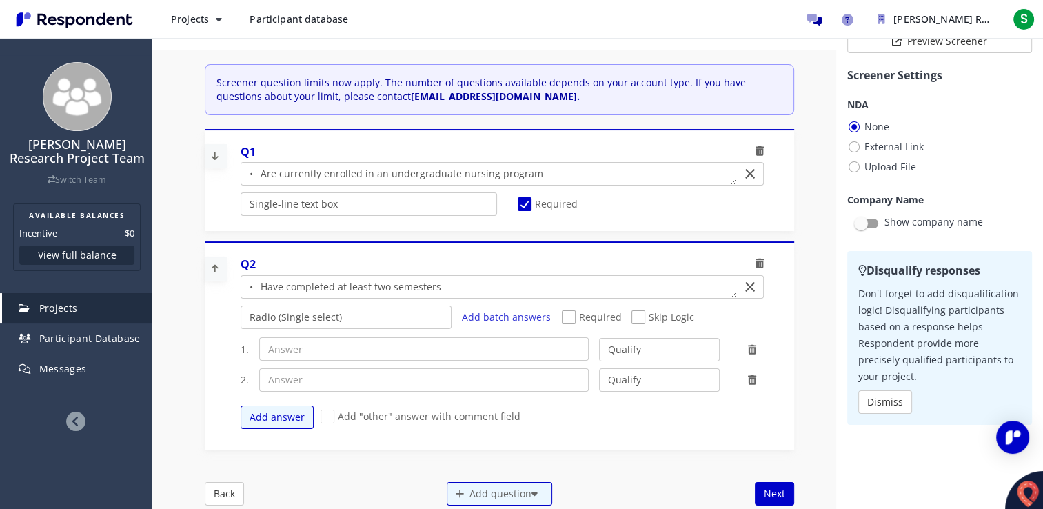
click at [564, 316] on span "Required" at bounding box center [592, 318] width 60 height 17
click at [564, 316] on input "Required" at bounding box center [566, 317] width 9 height 9
checkbox input "true"
click at [387, 310] on select "Radio (Single select) Checkbox (Multi select) Multi-line text box Single-line t…" at bounding box center [345, 316] width 211 height 23
click at [240, 329] on select "Radio (Single select) Checkbox (Multi select) Multi-line text box Single-line t…" at bounding box center [345, 316] width 211 height 23
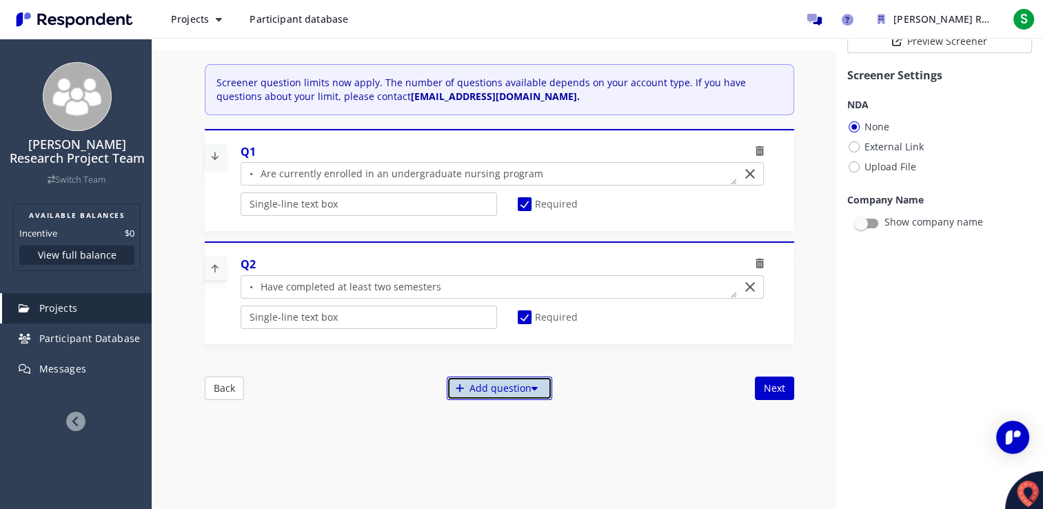
click at [463, 390] on div "Add question" at bounding box center [499, 387] width 105 height 23
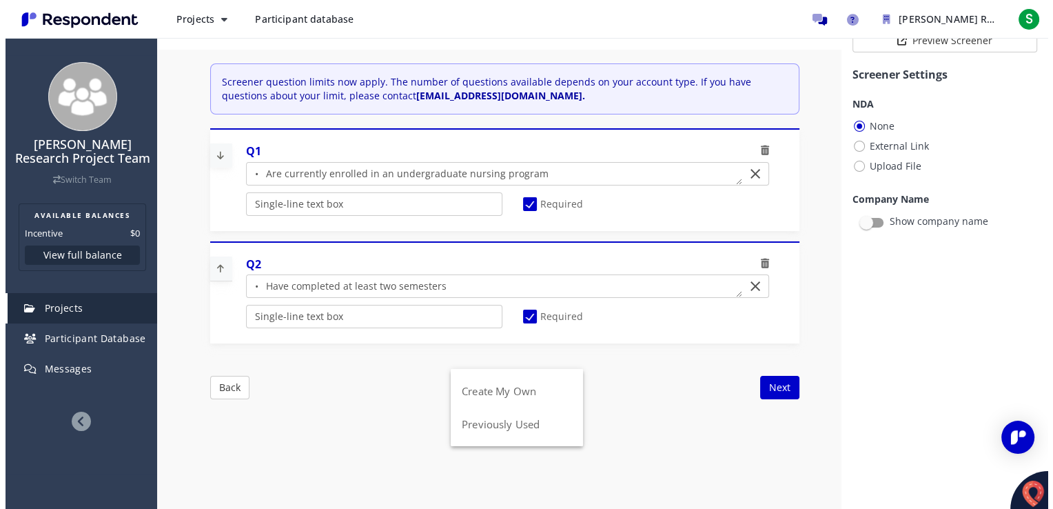
scroll to position [0, 0]
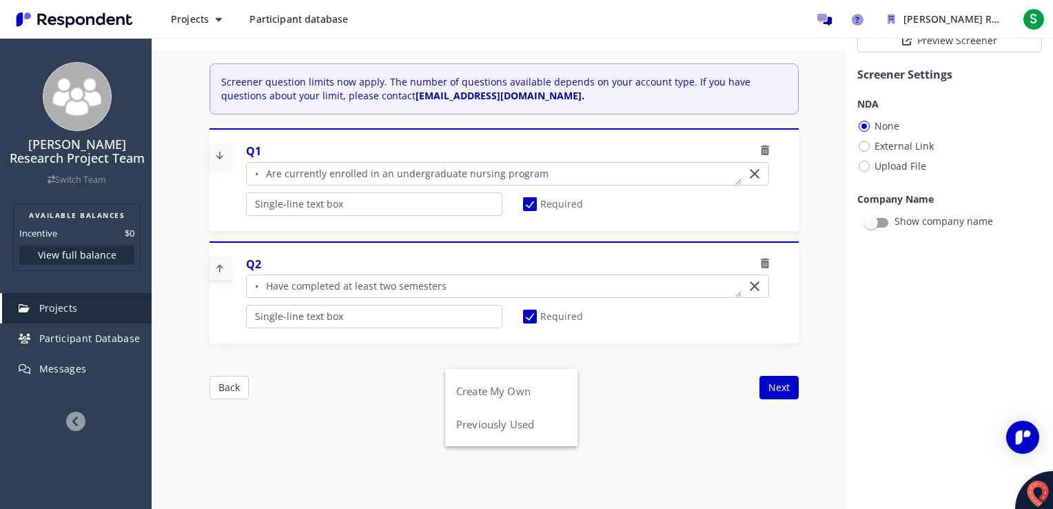
click at [463, 390] on button "Create My Own" at bounding box center [511, 390] width 132 height 33
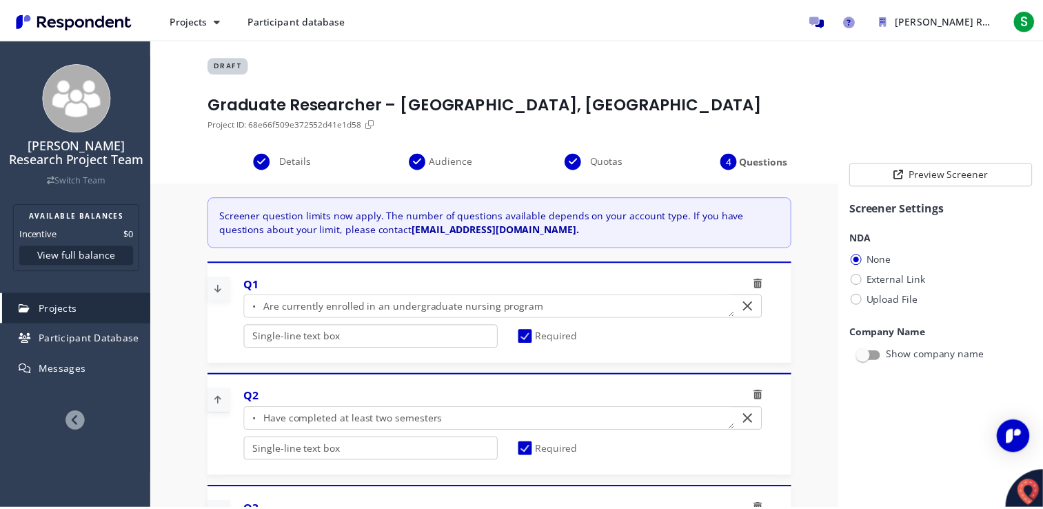
scroll to position [132, 0]
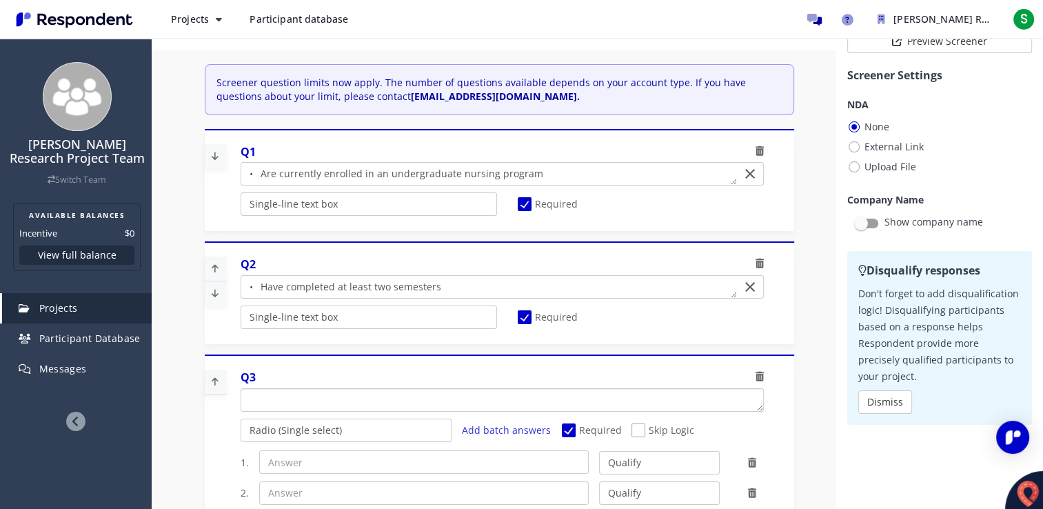
click at [327, 402] on textarea "Which of the following categories best describes your firm's total assets under…" at bounding box center [502, 400] width 522 height 22
paste textarea "• Are 18 years or older"
drag, startPoint x: 275, startPoint y: 394, endPoint x: 223, endPoint y: 396, distance: 52.4
click at [223, 396] on div "Q3 Radio (Single select) Checkbox (Multi select) Multi-line text box Single-lin…" at bounding box center [499, 458] width 589 height 208
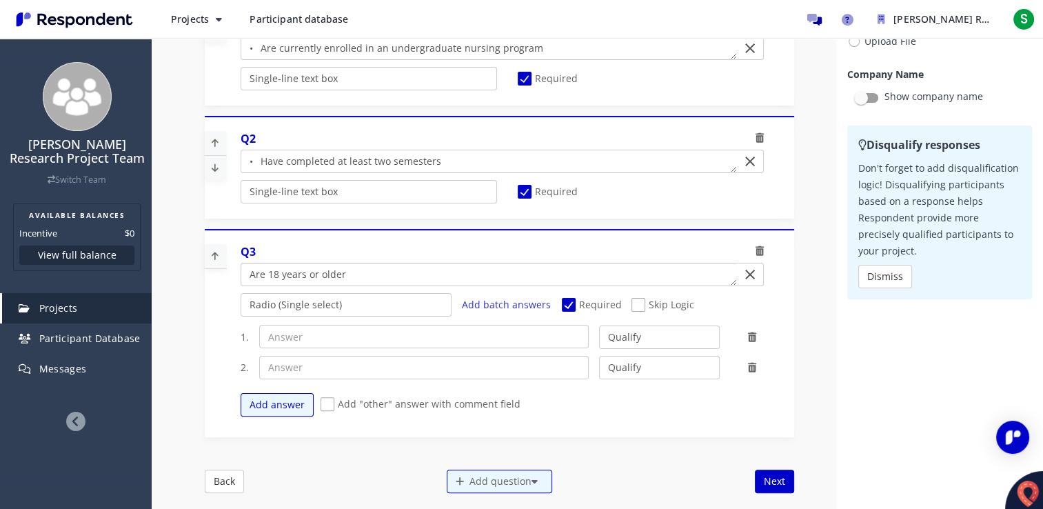
scroll to position [327, 0]
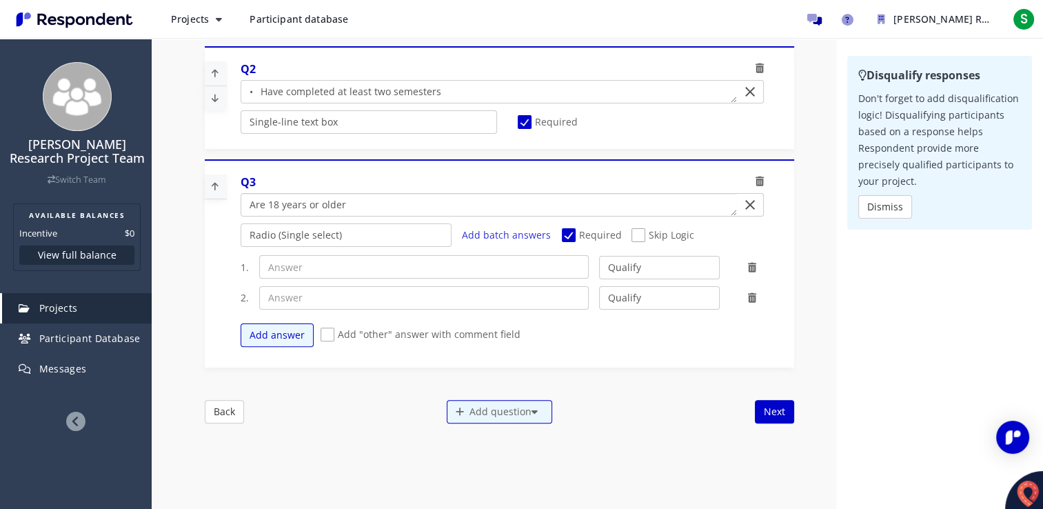
type textarea "Are 18 years or older"
click at [373, 237] on select "Radio (Single select) Checkbox (Multi select) Multi-line text box Single-line t…" at bounding box center [345, 234] width 211 height 23
click at [240, 247] on select "Radio (Single select) Checkbox (Multi select) Multi-line text box Single-line t…" at bounding box center [345, 234] width 211 height 23
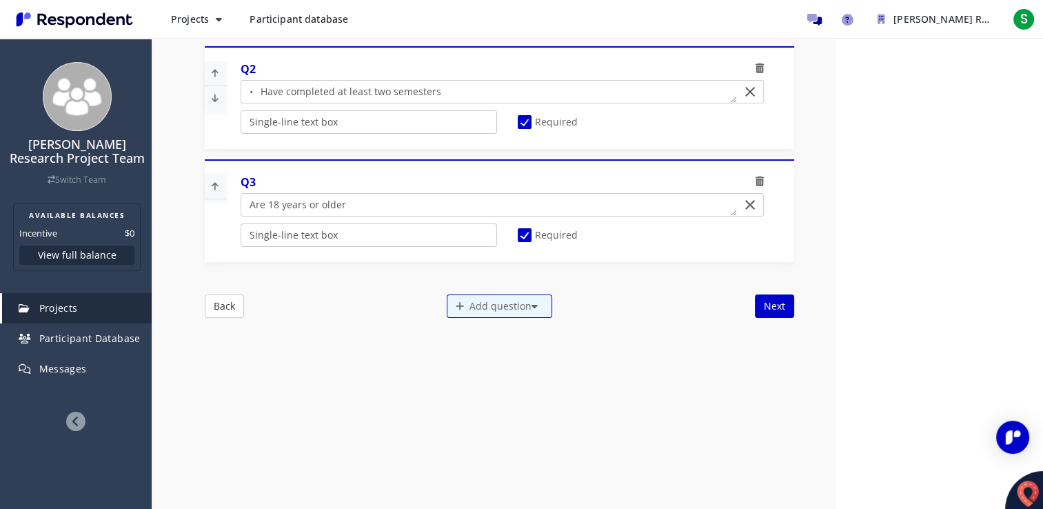
click at [605, 291] on div "Internal Project Name * Graduate Researcher – School of Nursing, [GEOGRAPHIC_DA…" at bounding box center [499, 93] width 589 height 449
click at [513, 306] on div "Add question" at bounding box center [499, 305] width 105 height 23
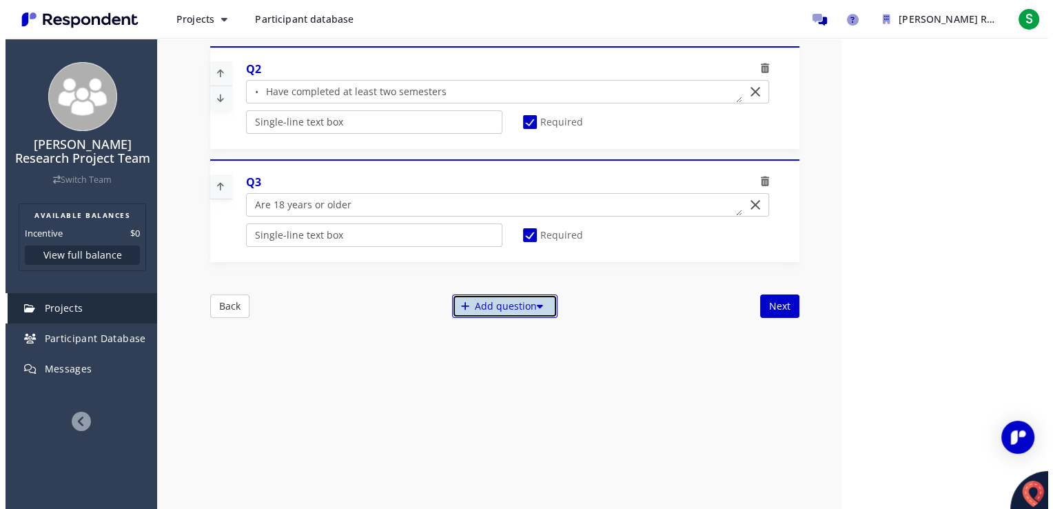
scroll to position [0, 0]
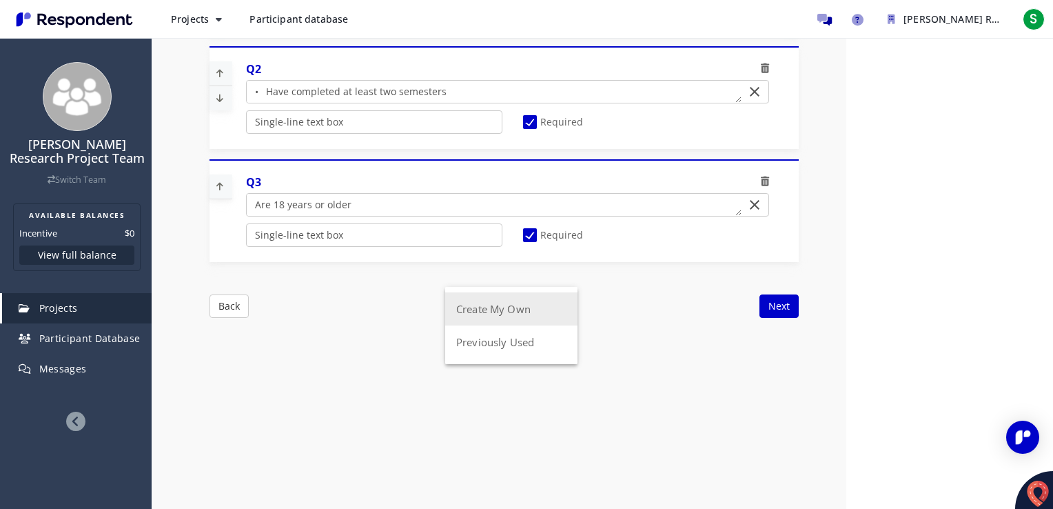
click at [513, 310] on button "Create My Own" at bounding box center [511, 308] width 132 height 33
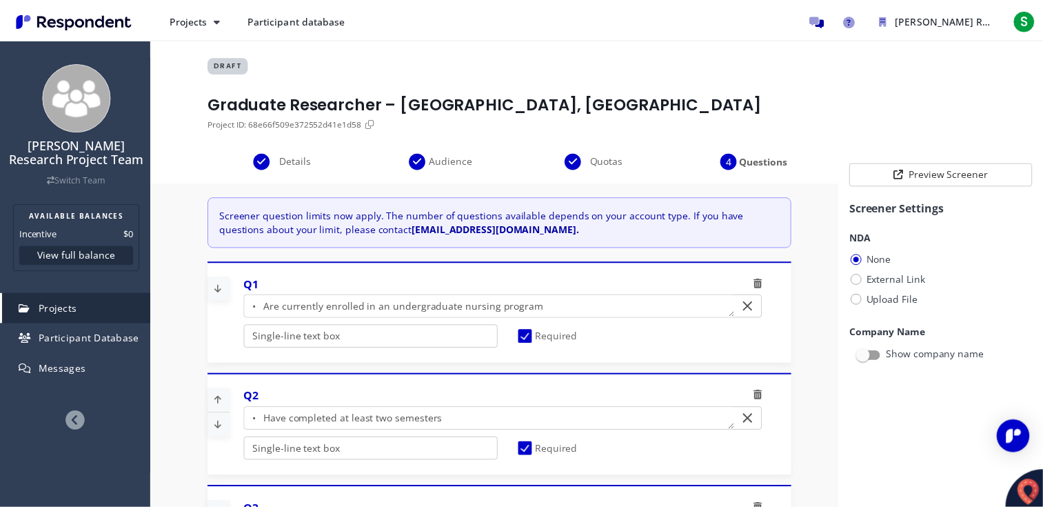
scroll to position [327, 0]
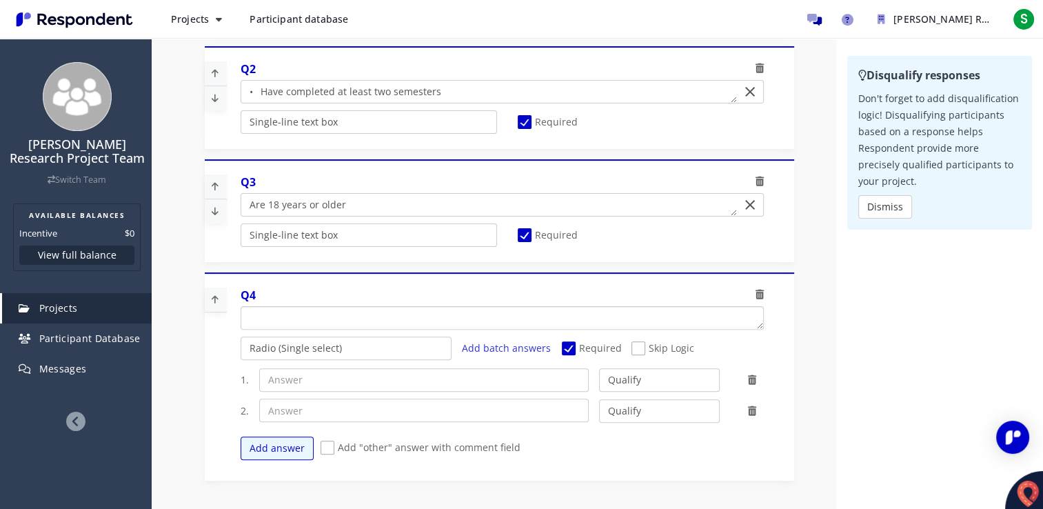
click at [339, 314] on textarea "Which of the following categories best describes your firm's total assets under…" at bounding box center [502, 318] width 522 height 22
paste textarea "• A returning graduate student enrolled in an undergraduate nursing program"
type textarea "• A returning graduate student enrolled in an undergraduate nursing program"
click at [617, 382] on select "Qualify Disqualify" at bounding box center [659, 379] width 121 height 23
select select "number:2"
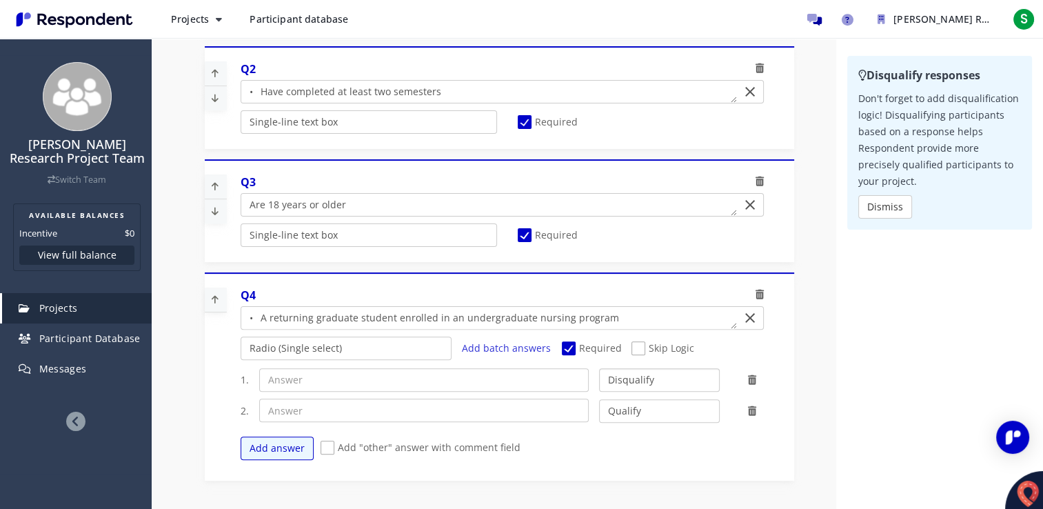
click at [599, 368] on select "Qualify Disqualify" at bounding box center [659, 379] width 121 height 23
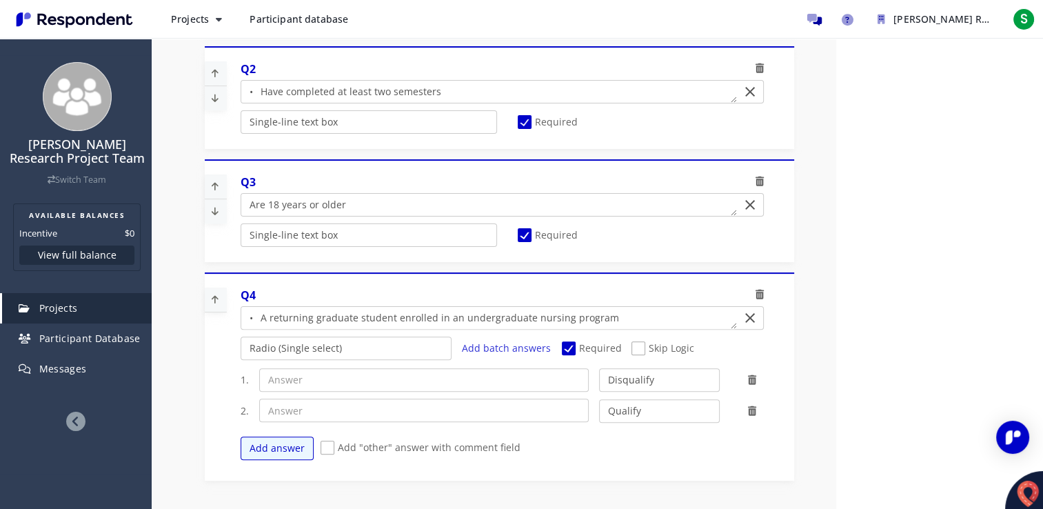
click at [748, 406] on icon at bounding box center [752, 411] width 8 height 10
click at [436, 374] on input "text" at bounding box center [423, 379] width 329 height 23
click at [267, 445] on button "Add answer" at bounding box center [276, 447] width 73 height 23
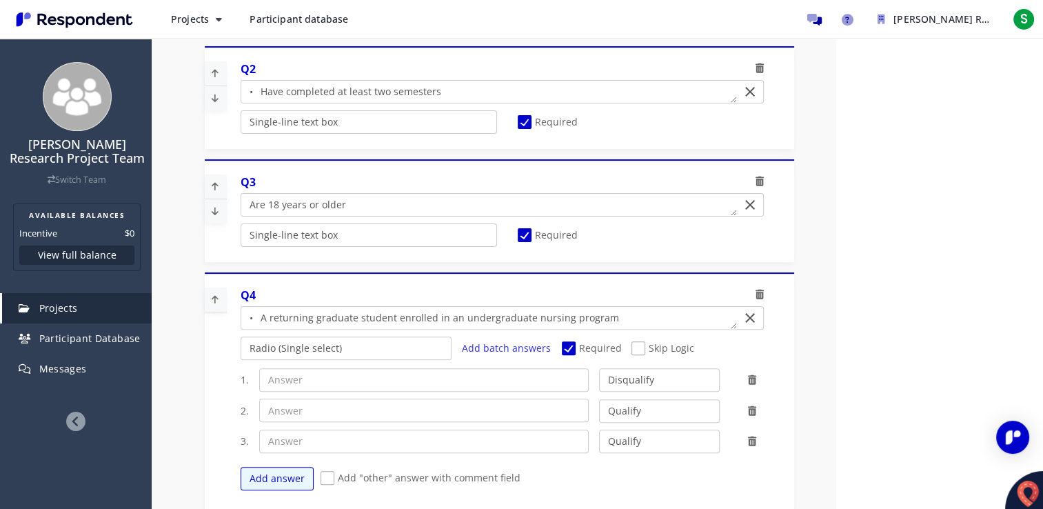
click at [748, 440] on icon at bounding box center [752, 441] width 8 height 10
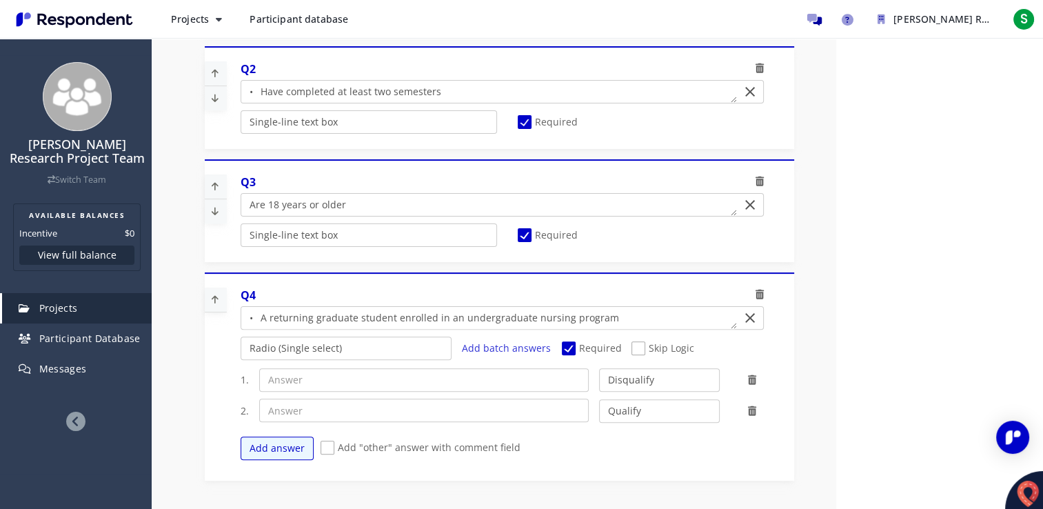
click at [748, 410] on icon at bounding box center [752, 411] width 8 height 10
click at [408, 344] on select "Radio (Single select) Checkbox (Multi select) Multi-line text box Single-line t…" at bounding box center [345, 347] width 211 height 23
click at [240, 360] on select "Radio (Single select) Checkbox (Multi select) Multi-line text box Single-line t…" at bounding box center [345, 347] width 211 height 23
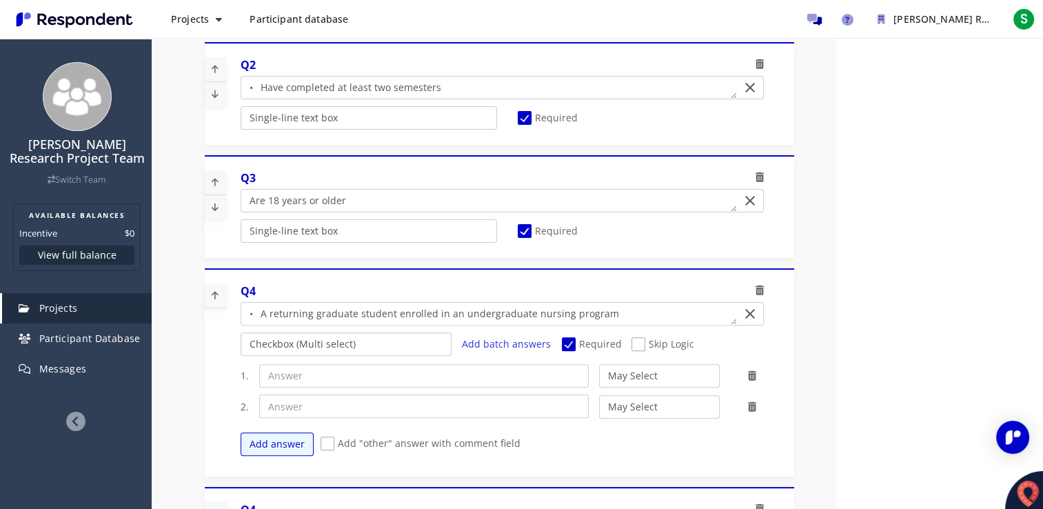
scroll to position [0, 0]
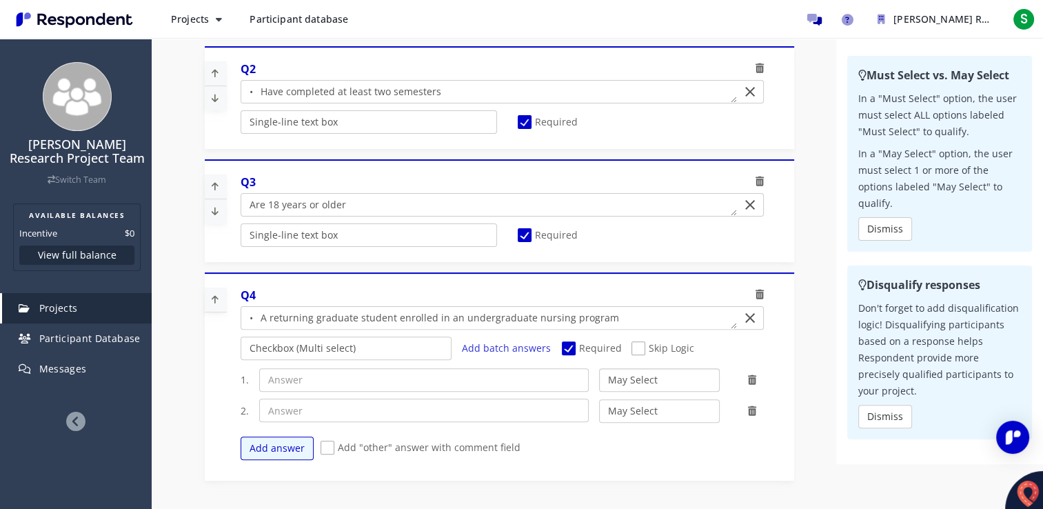
click at [679, 376] on select "May Select Must Select Disqualify" at bounding box center [659, 379] width 121 height 23
select select "number:3"
click at [599, 368] on select "May Select Must Select Disqualify" at bounding box center [659, 379] width 121 height 23
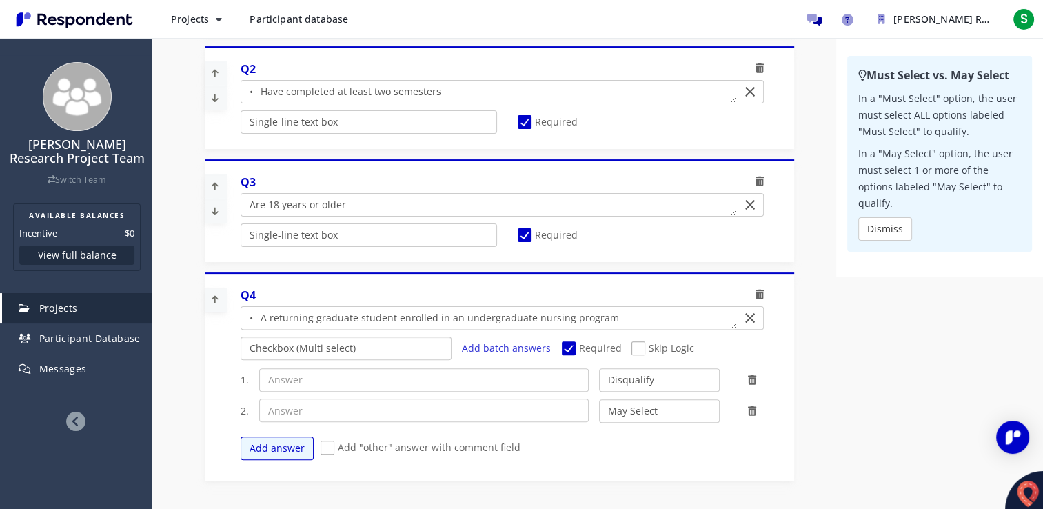
click at [365, 343] on select "Radio (Single select) Checkbox (Multi select) Multi-line text box Single-line t…" at bounding box center [345, 347] width 211 height 23
select select "number:4"
click at [240, 360] on select "Radio (Single select) Checkbox (Multi select) Multi-line text box Single-line t…" at bounding box center [345, 347] width 211 height 23
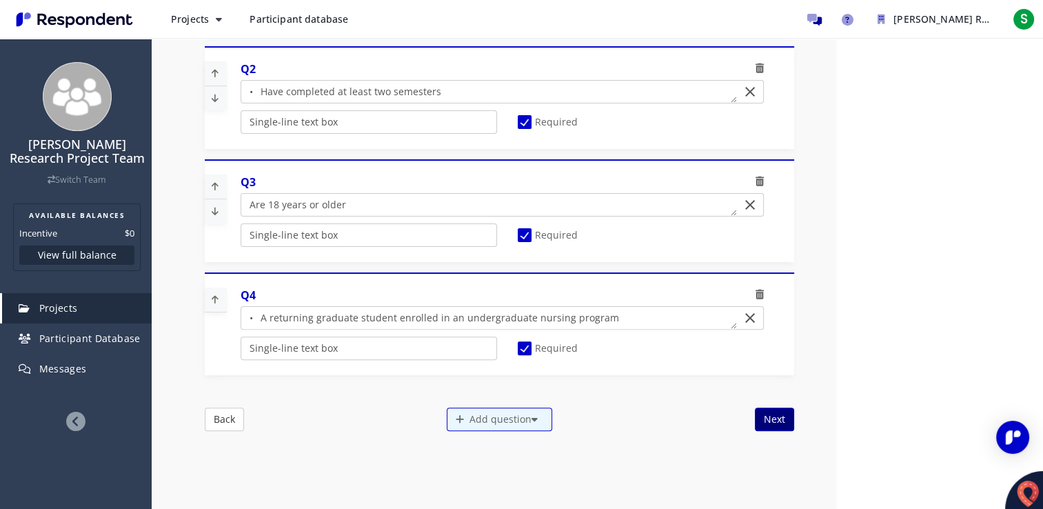
click at [766, 419] on button "Next" at bounding box center [774, 418] width 39 height 23
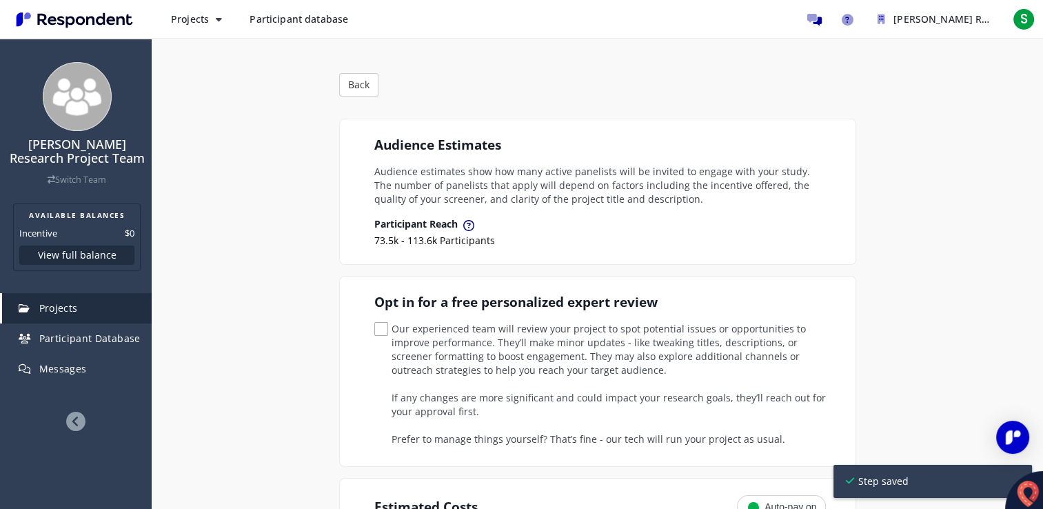
scroll to position [193, 0]
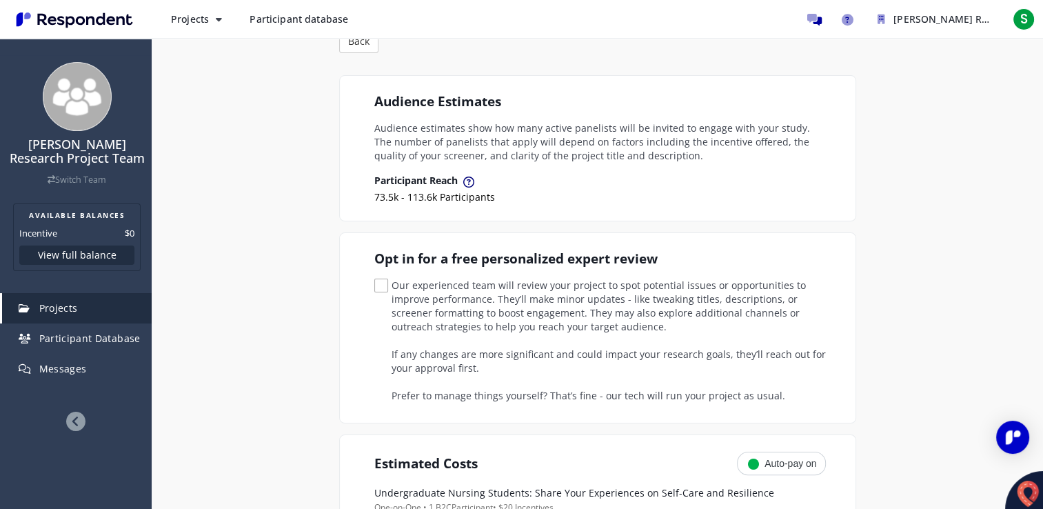
click at [381, 287] on span "Our experienced team will review your project to spot potential issues or oppor…" at bounding box center [599, 286] width 451 height 17
click at [381, 287] on input "Our experienced team will review your project to spot potential issues or oppor…" at bounding box center [378, 285] width 9 height 9
checkbox input "true"
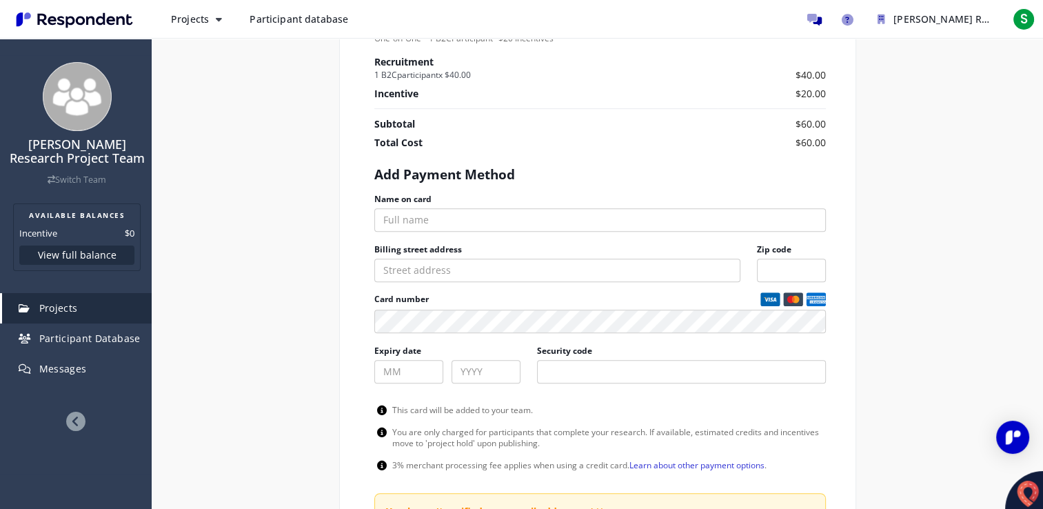
scroll to position [689, 0]
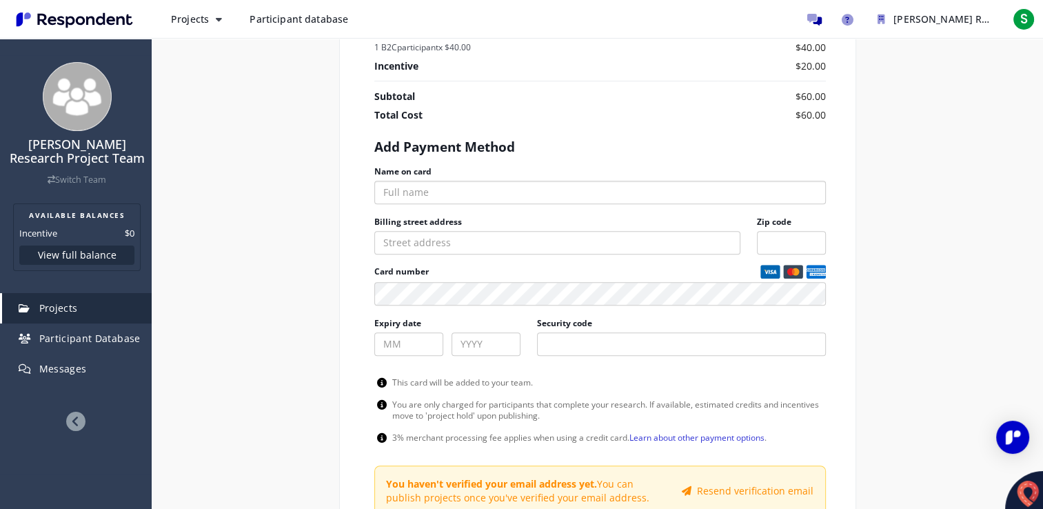
click at [467, 191] on input "Name on card" at bounding box center [599, 192] width 451 height 23
type input "[PERSON_NAME]"
type input "[STREET_ADDRESS]"
type input "35077"
type input "559"
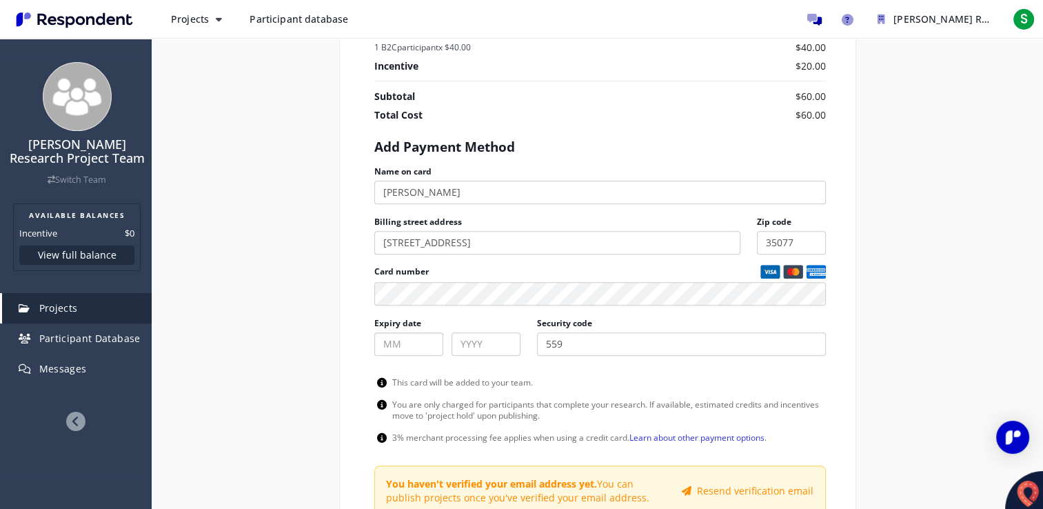
click at [398, 342] on input "Expiry date" at bounding box center [408, 343] width 69 height 23
type input "10"
type input "2026"
click at [272, 381] on div "Internal Project Name * Graduate Researcher – School of Nursing, [GEOGRAPHIC_DA…" at bounding box center [597, 44] width 806 height 1092
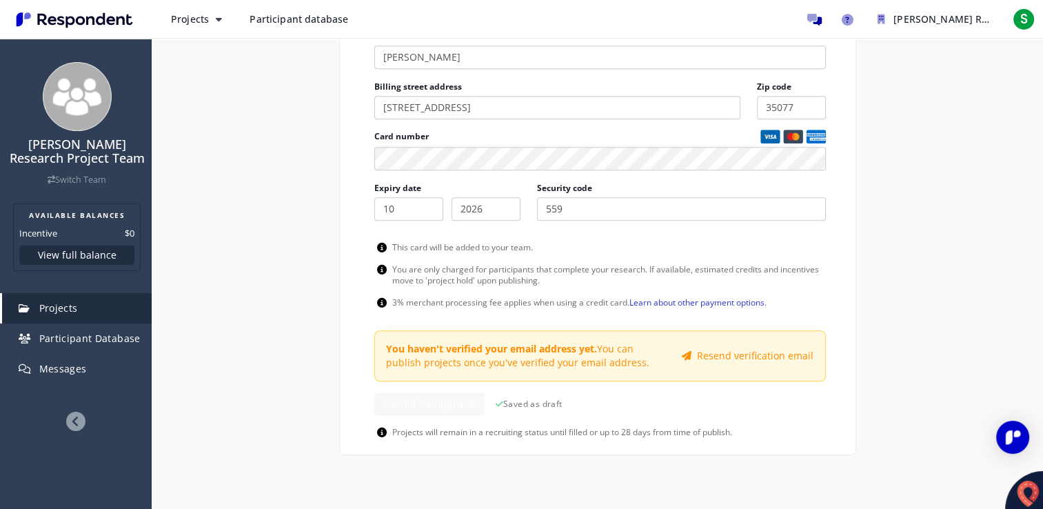
scroll to position [827, 0]
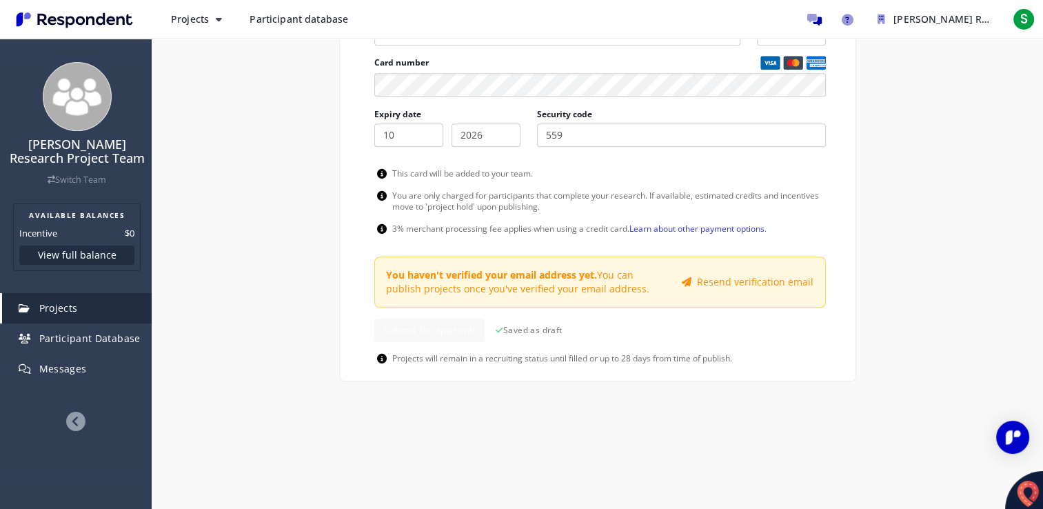
scroll to position [910, 0]
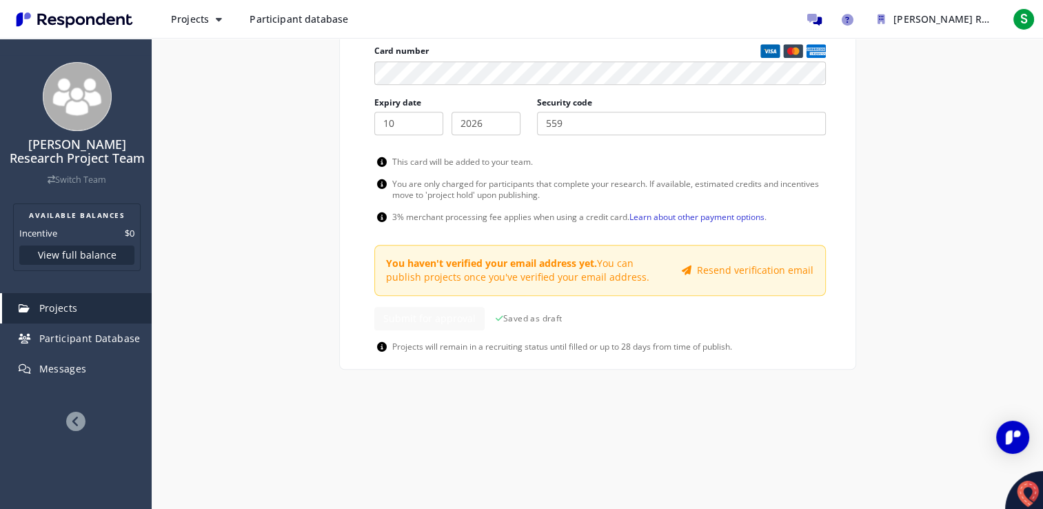
click at [513, 314] on span "Saved as draft" at bounding box center [528, 317] width 67 height 13
